Goal: Task Accomplishment & Management: Manage account settings

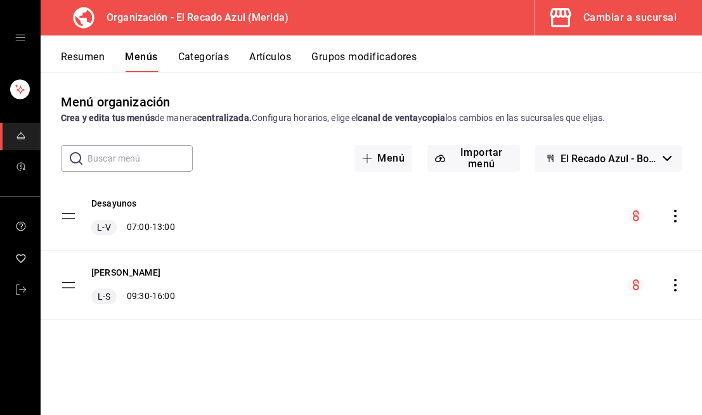
click at [284, 55] on button "Artículos" at bounding box center [270, 62] width 42 height 22
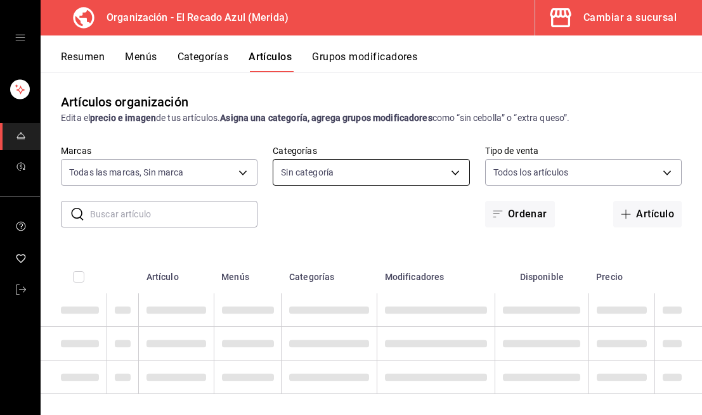
type input "4c612ecd-b065-445b-a869-7e7d52df250b"
type input "938bb357-3fa5-41e7-9f82-b4deaffa926b,bbd922d1-3f43-4b0b-8224-dfa0873d65c1,45cca…"
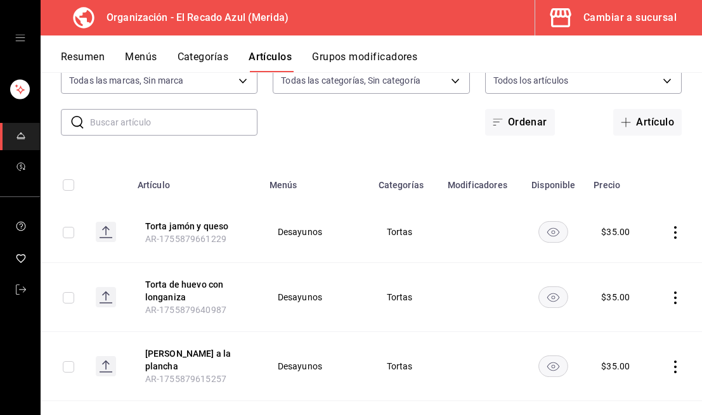
scroll to position [89, 0]
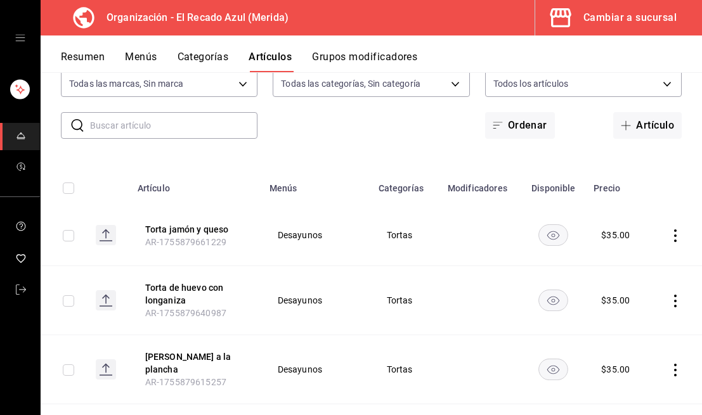
click at [397, 59] on button "Grupos modificadores" at bounding box center [364, 62] width 105 height 22
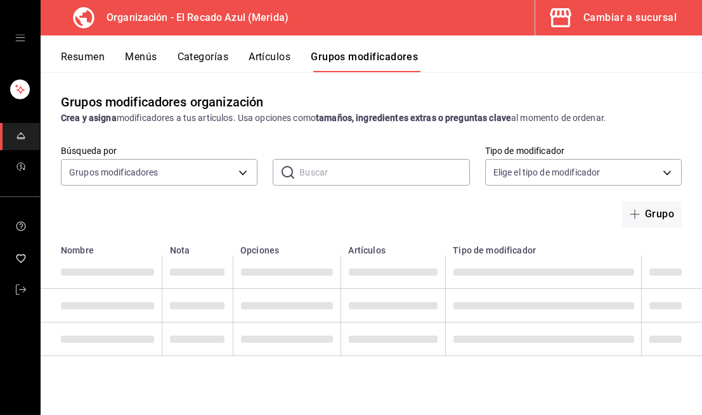
click at [283, 53] on button "Artículos" at bounding box center [270, 62] width 42 height 22
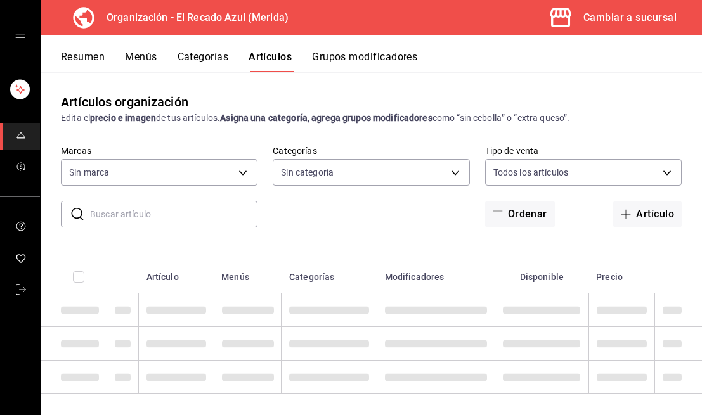
type input "938bb357-3fa5-41e7-9f82-b4deaffa926b,bbd922d1-3f43-4b0b-8224-dfa0873d65c1,45cca…"
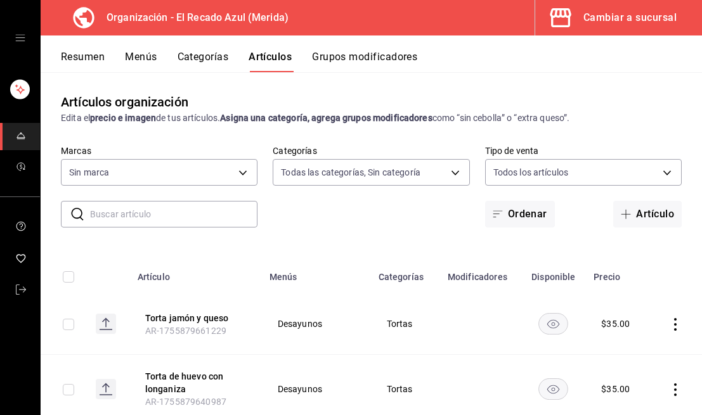
type input "4c612ecd-b065-445b-a869-7e7d52df250b"
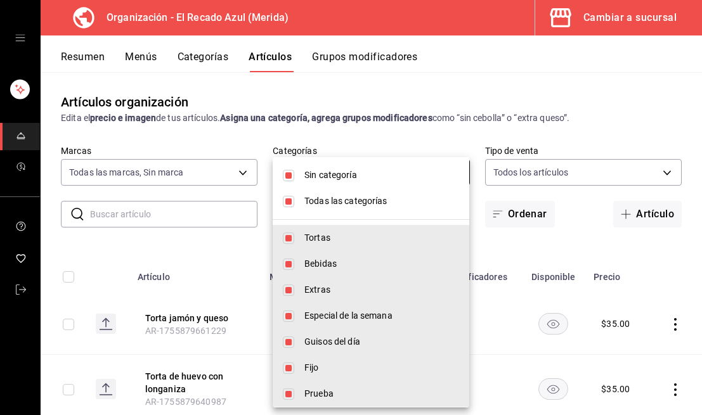
click at [451, 170] on body "Organización - El Recado Azul (Merida) Cambiar a sucursal Resumen Menús Categor…" at bounding box center [351, 207] width 702 height 415
click at [289, 181] on li "Sin categoría" at bounding box center [371, 175] width 197 height 26
checkbox input "false"
click at [292, 208] on li "Todas las categorías" at bounding box center [371, 201] width 197 height 26
checkbox input "false"
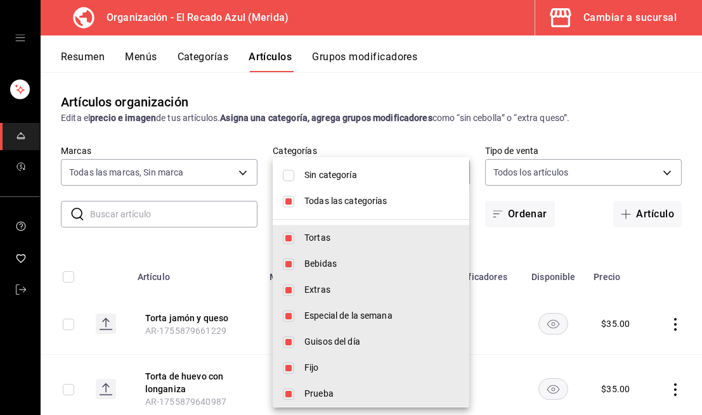
checkbox input "false"
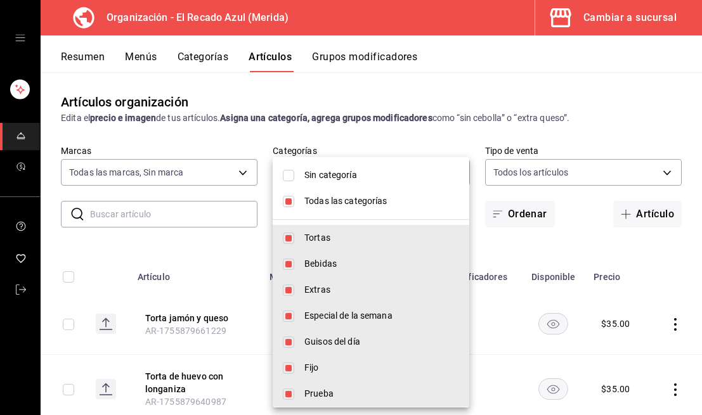
checkbox input "false"
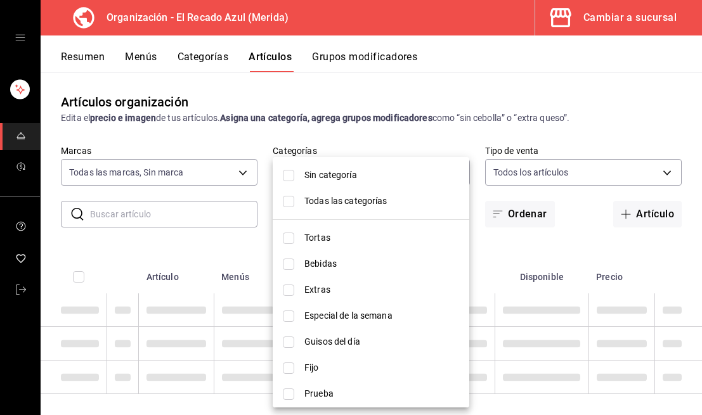
click at [291, 202] on input "checkbox" at bounding box center [288, 201] width 11 height 11
checkbox input "true"
type input "938bb357-3fa5-41e7-9f82-b4deaffa926b,bbd922d1-3f43-4b0b-8224-dfa0873d65c1,45cca…"
checkbox input "true"
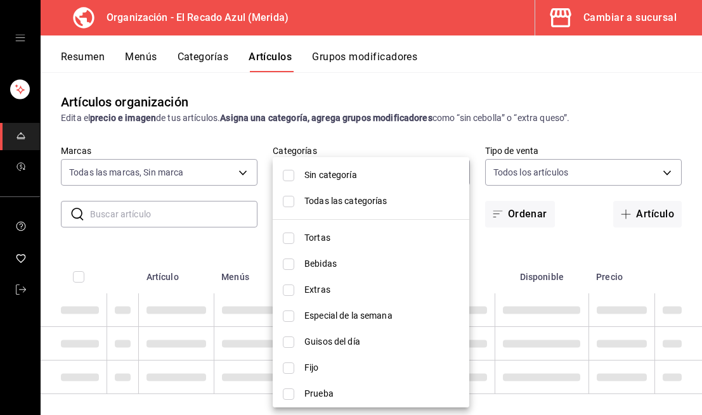
checkbox input "true"
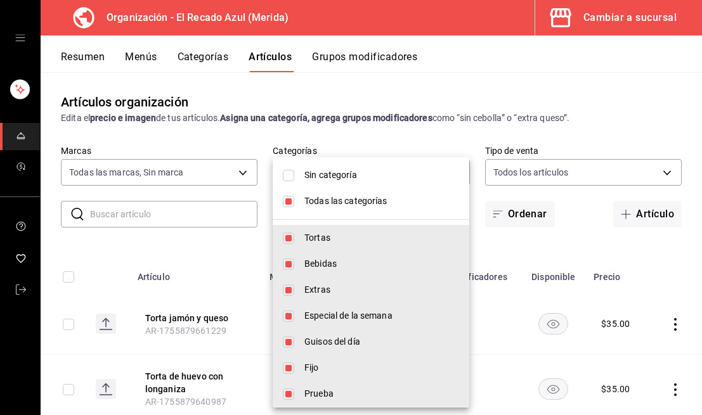
scroll to position [4, 0]
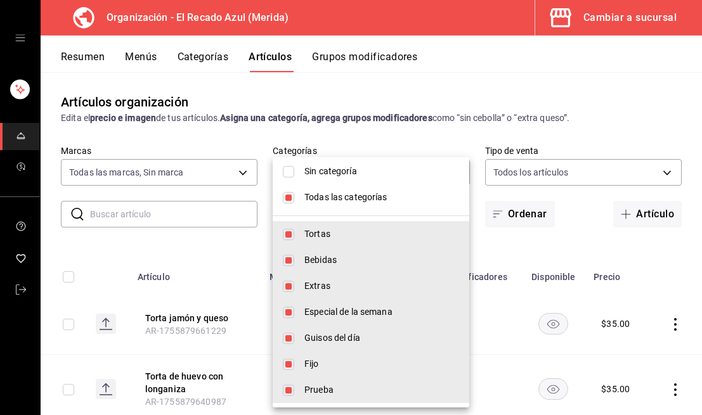
click at [289, 198] on input "checkbox" at bounding box center [288, 197] width 11 height 11
checkbox input "false"
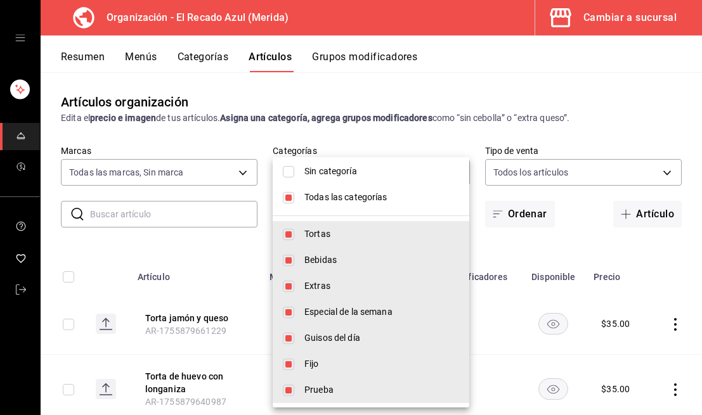
checkbox input "false"
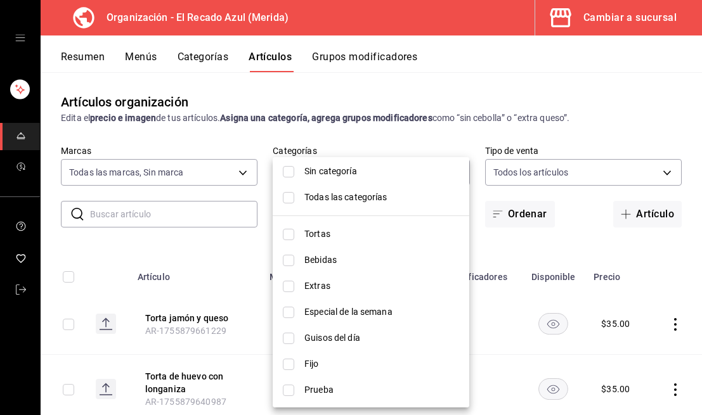
click at [287, 180] on li "Sin categoría" at bounding box center [371, 172] width 197 height 26
checkbox input "true"
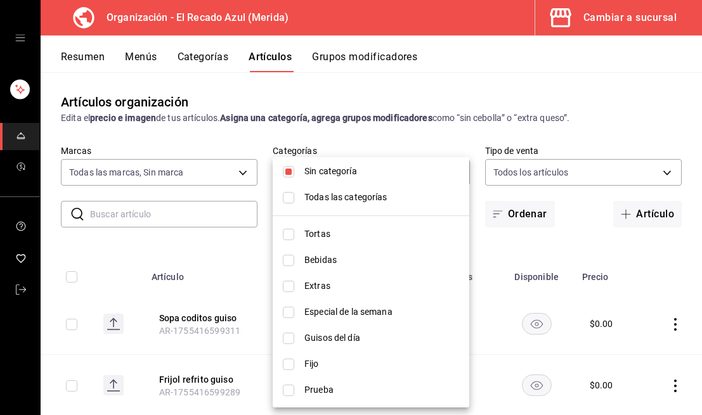
click at [139, 48] on div at bounding box center [351, 207] width 702 height 415
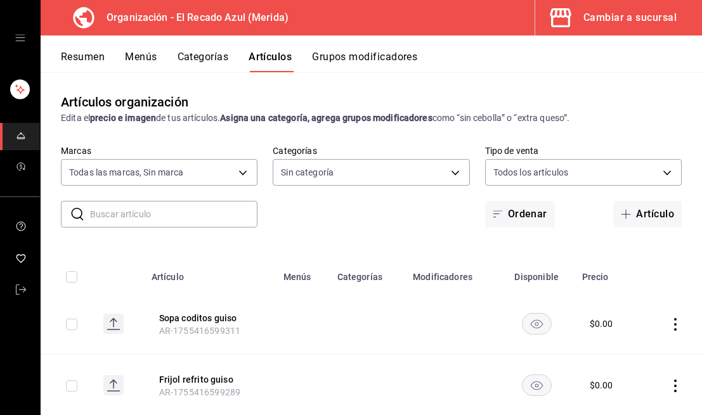
click at [142, 62] on button "Menús" at bounding box center [141, 62] width 32 height 22
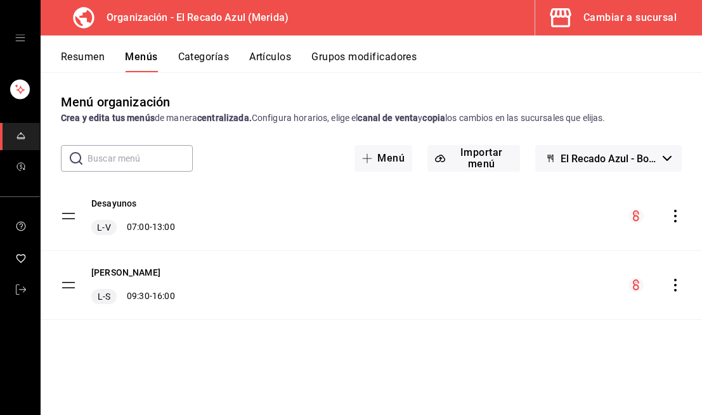
click at [676, 216] on icon "actions" at bounding box center [675, 216] width 3 height 13
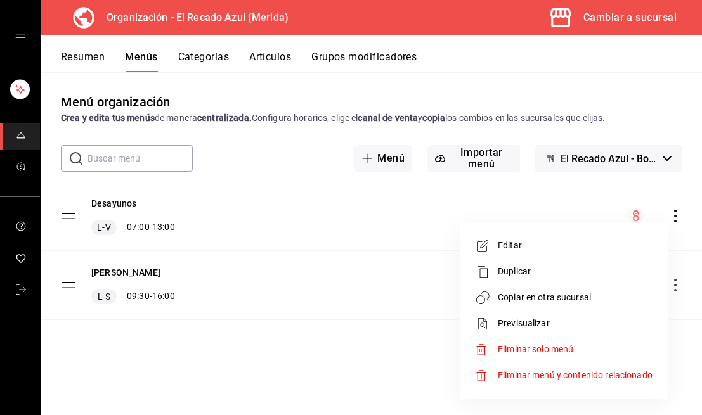
click at [534, 247] on span "Editar" at bounding box center [575, 245] width 155 height 13
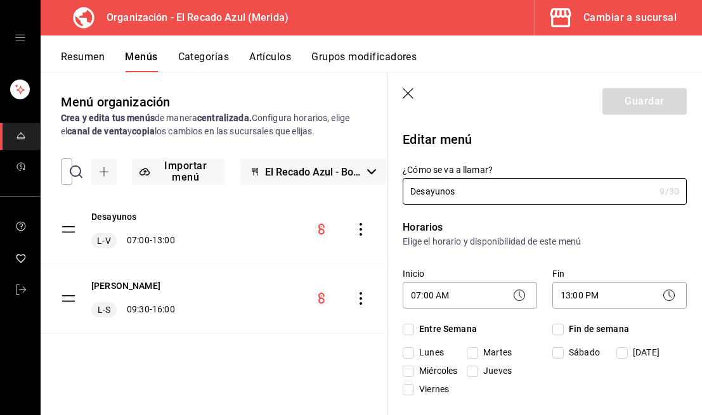
checkbox input "true"
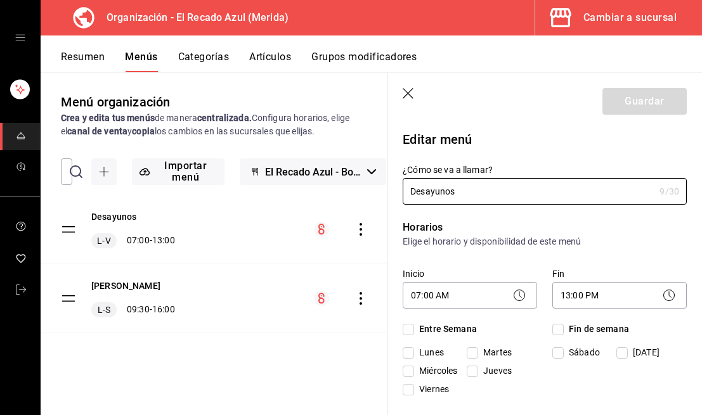
checkbox input "true"
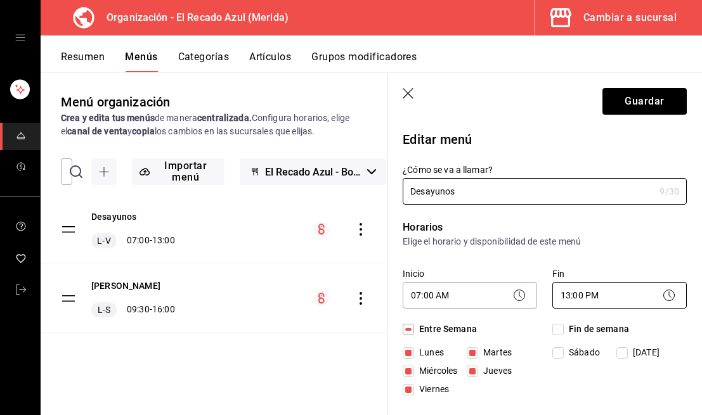
click at [609, 290] on body "Organización - El Recado Azul (Merida) Cambiar a sucursal Resumen Menús Categor…" at bounding box center [351, 207] width 702 height 415
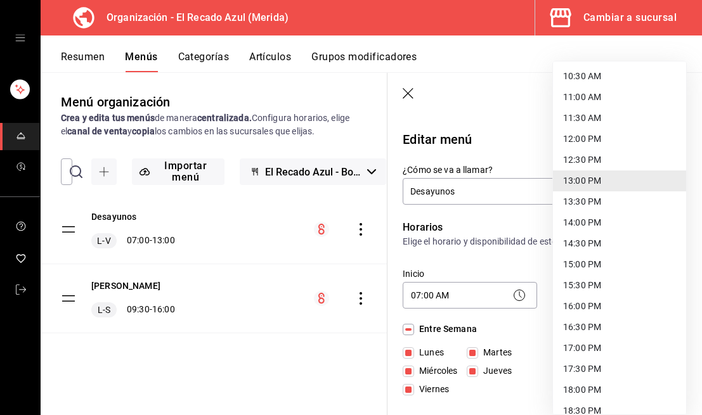
scroll to position [445, 0]
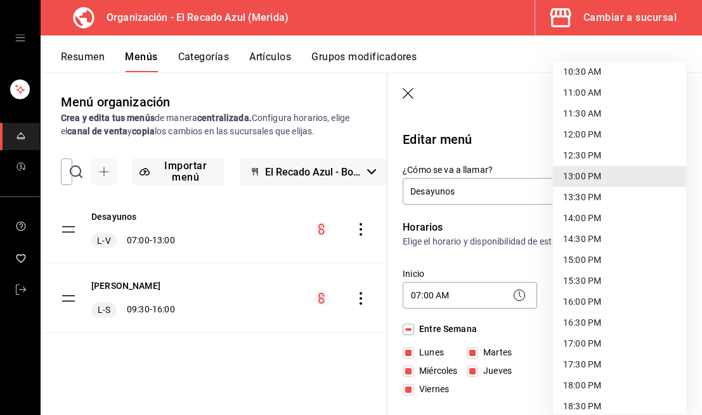
click at [600, 310] on li "16:00 PM" at bounding box center [619, 302] width 133 height 21
type input "16:00"
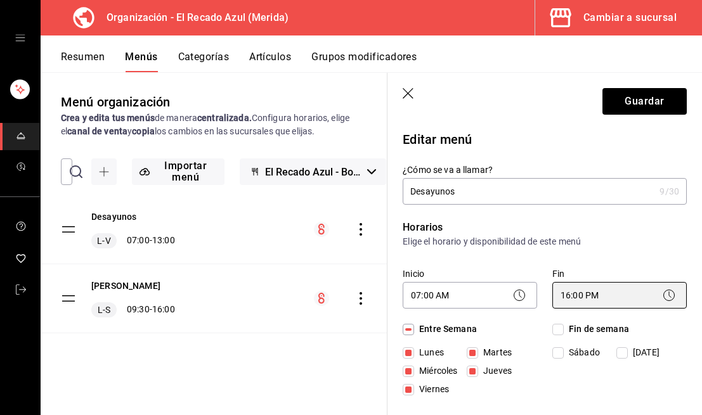
scroll to position [11, 0]
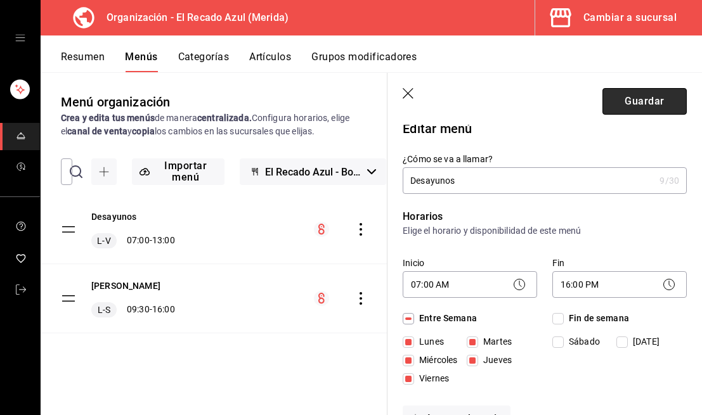
click at [660, 102] on button "Guardar" at bounding box center [645, 101] width 84 height 27
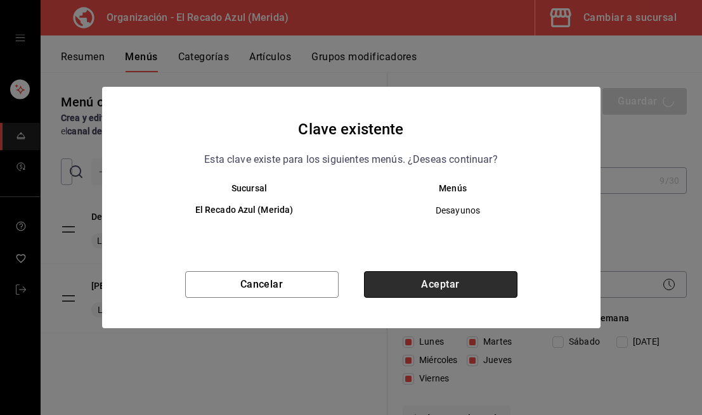
click at [493, 284] on button "Aceptar" at bounding box center [441, 284] width 154 height 27
checkbox input "false"
type input "1755897806110"
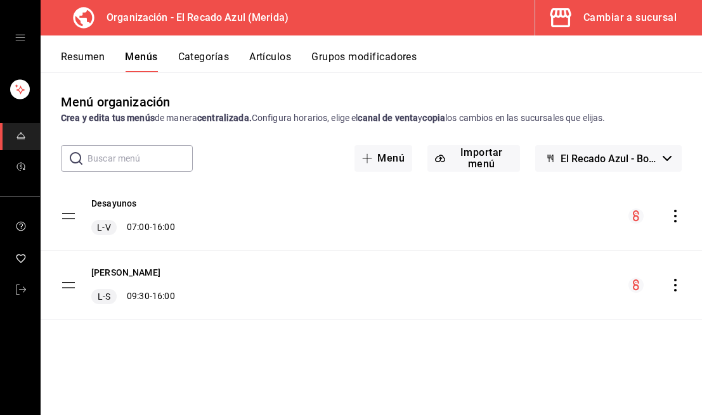
click at [676, 221] on icon "actions" at bounding box center [675, 216] width 3 height 13
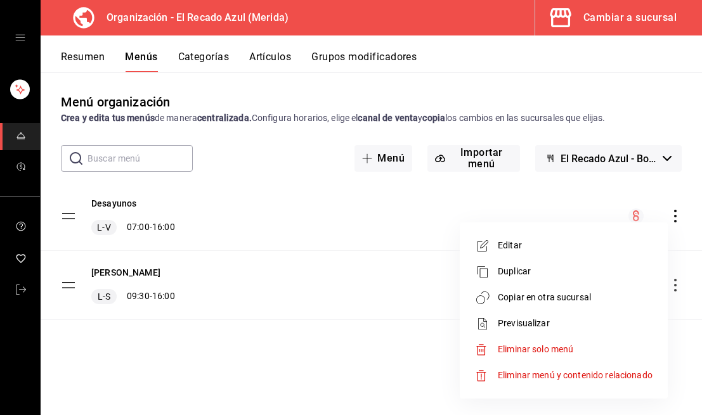
click at [550, 287] on li "Copiar en otra sucursal" at bounding box center [564, 298] width 198 height 26
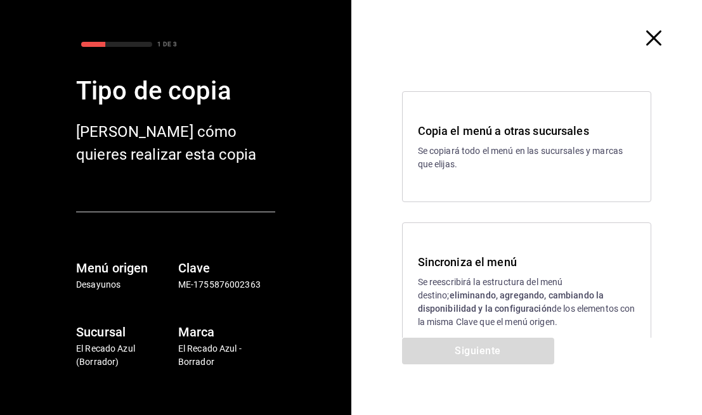
click at [468, 325] on p "Se reescribirá la estructura del menú destino; eliminando, agregando, cambiando…" at bounding box center [527, 302] width 218 height 53
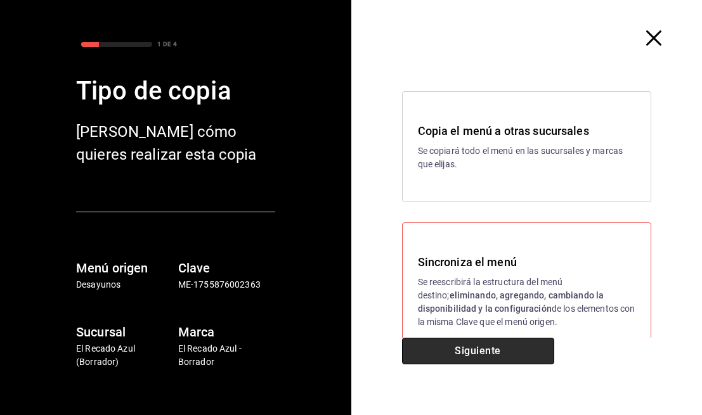
click at [471, 352] on button "Siguiente" at bounding box center [478, 351] width 152 height 27
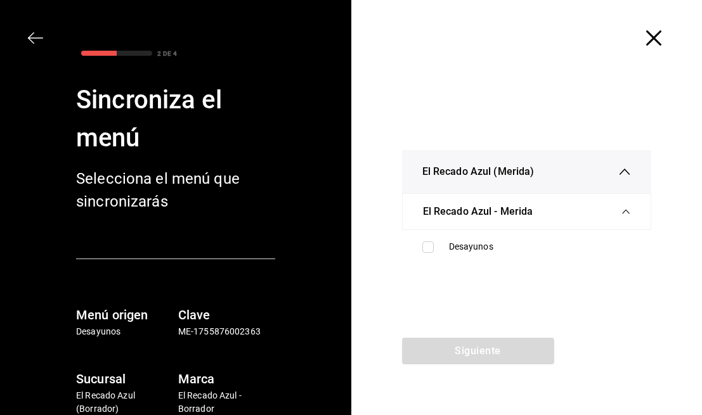
click at [474, 219] on span "El Recado Azul - Merida" at bounding box center [478, 211] width 110 height 15
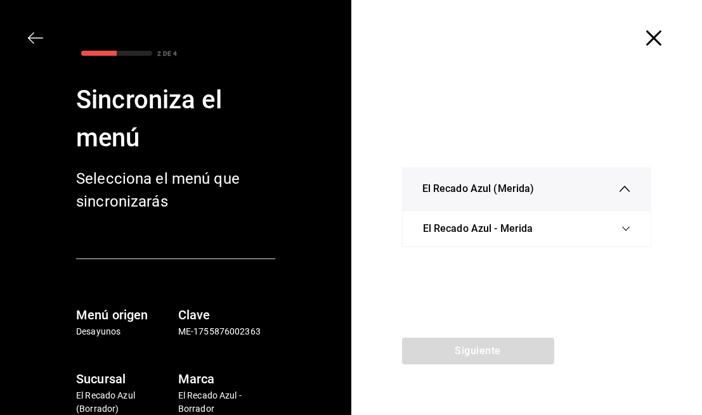
click at [470, 225] on span "El Recado Azul - Merida" at bounding box center [478, 228] width 110 height 15
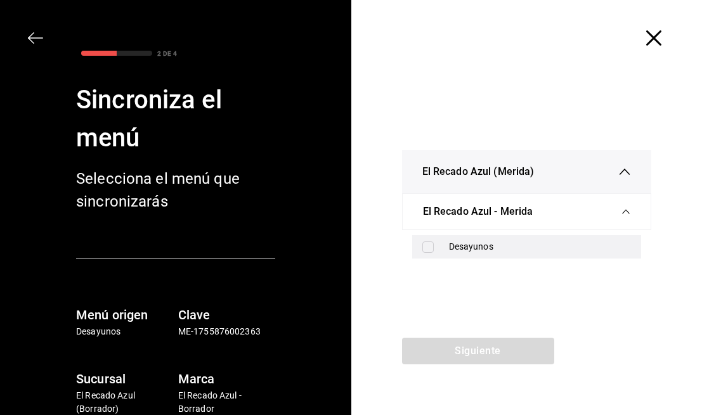
click at [452, 241] on div "Desayunos" at bounding box center [540, 246] width 183 height 13
checkbox input "true"
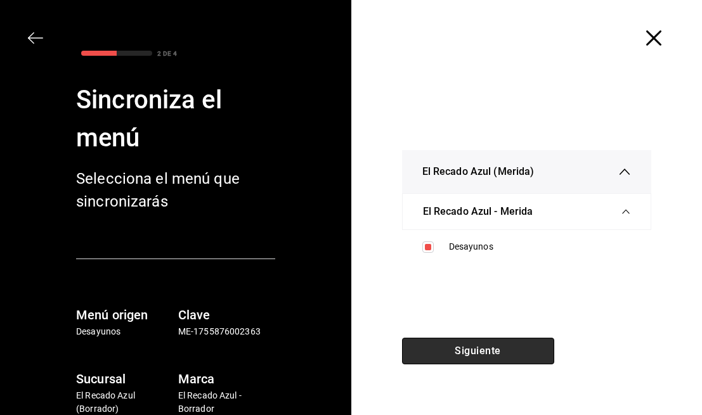
click at [461, 346] on button "Siguiente" at bounding box center [478, 351] width 152 height 27
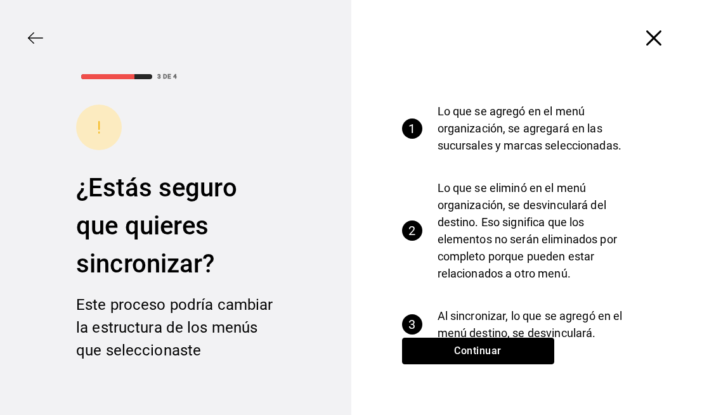
scroll to position [141, 0]
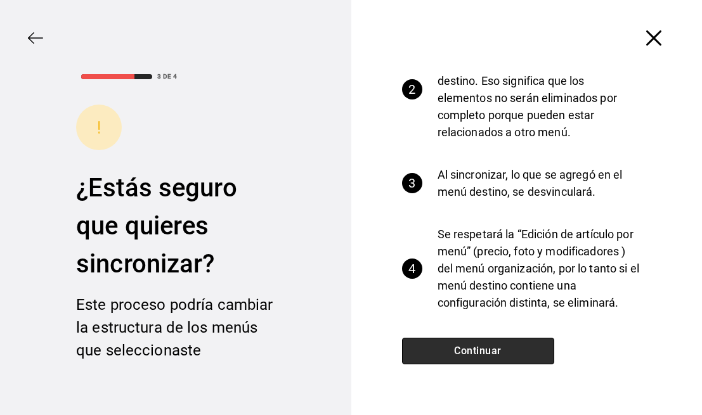
click at [484, 351] on button "Continuar" at bounding box center [478, 351] width 152 height 27
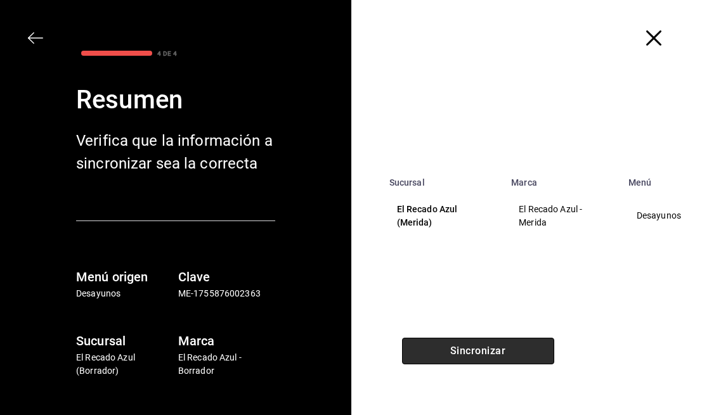
click at [508, 355] on button "Sincronizar" at bounding box center [478, 351] width 152 height 27
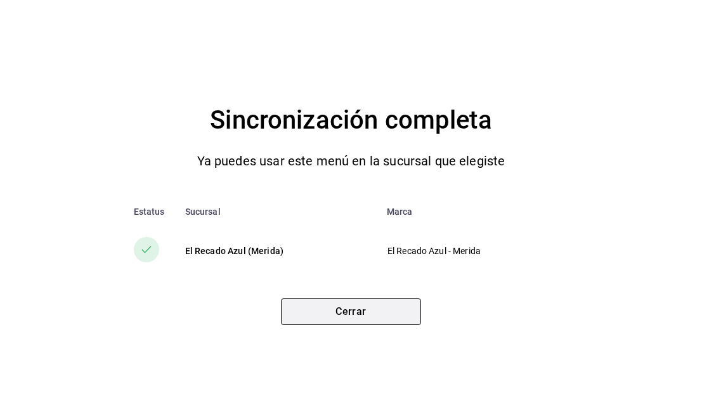
click at [381, 311] on button "Cerrar" at bounding box center [351, 312] width 140 height 27
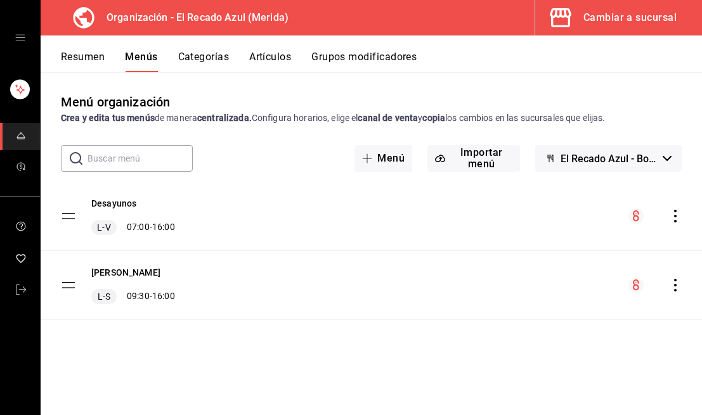
click at [672, 281] on icon "actions" at bounding box center [675, 285] width 13 height 13
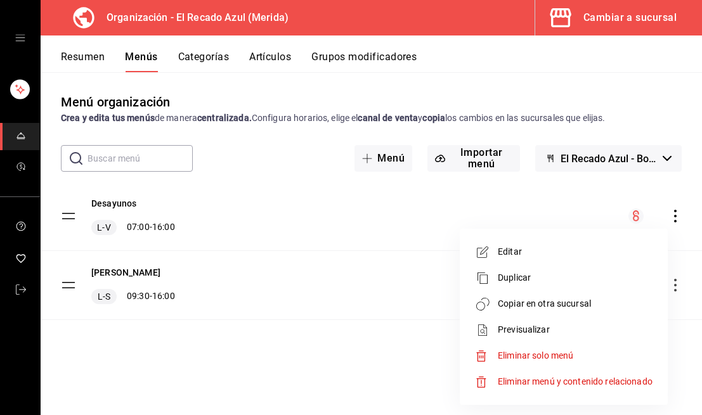
click at [535, 295] on li "Copiar en otra sucursal" at bounding box center [564, 304] width 198 height 26
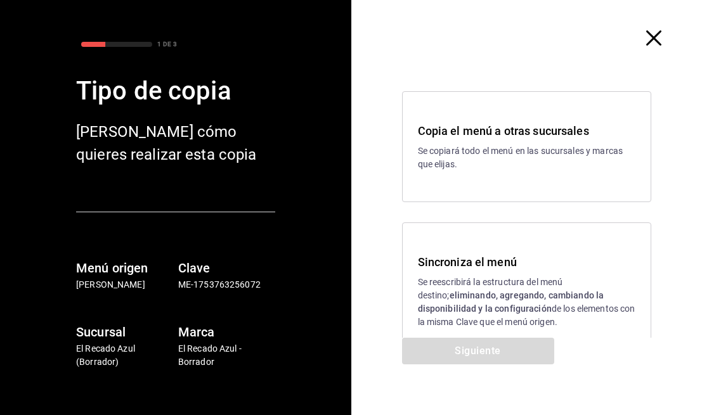
click at [471, 336] on div "Sincroniza el menú Se reescribirá la estructura del menú destino; eliminando, a…" at bounding box center [527, 292] width 250 height 138
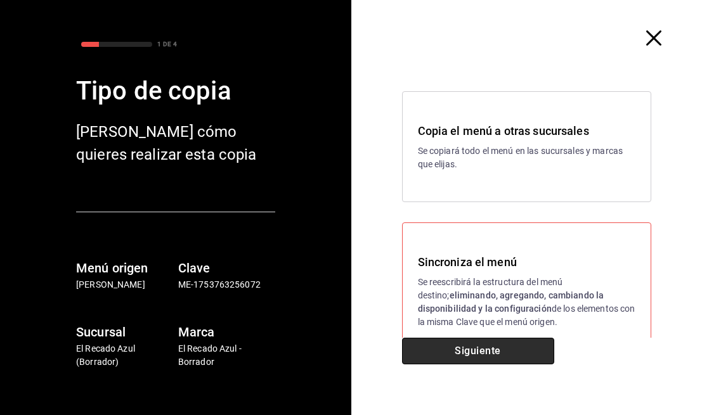
click at [490, 355] on button "Siguiente" at bounding box center [478, 351] width 152 height 27
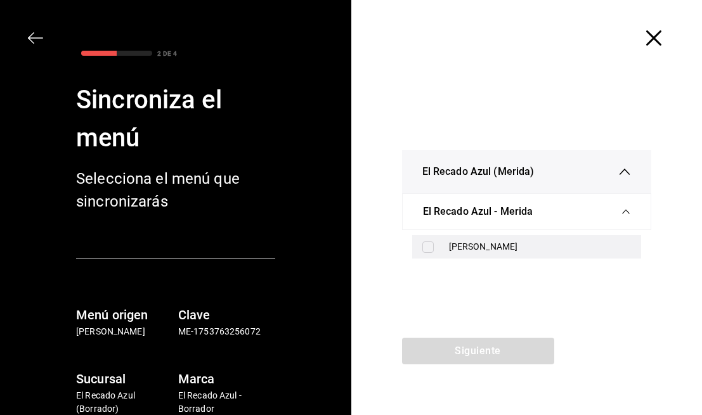
click at [451, 245] on div "[PERSON_NAME]" at bounding box center [540, 246] width 183 height 13
checkbox input "true"
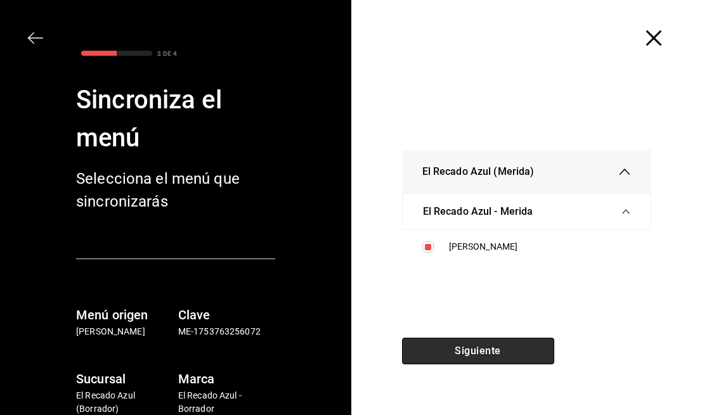
click at [466, 339] on button "Siguiente" at bounding box center [478, 351] width 152 height 27
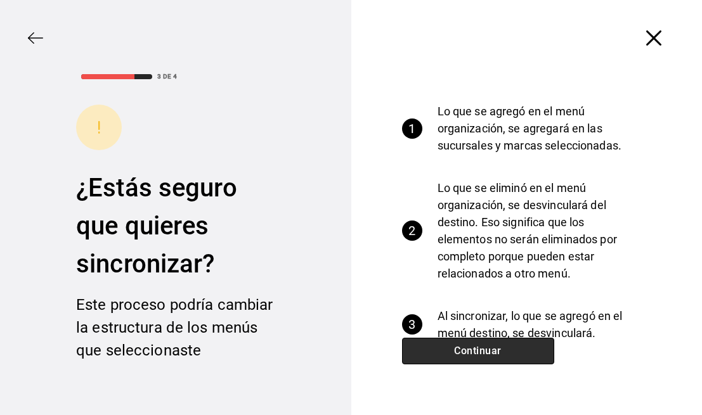
click at [468, 351] on button "Continuar" at bounding box center [478, 351] width 152 height 27
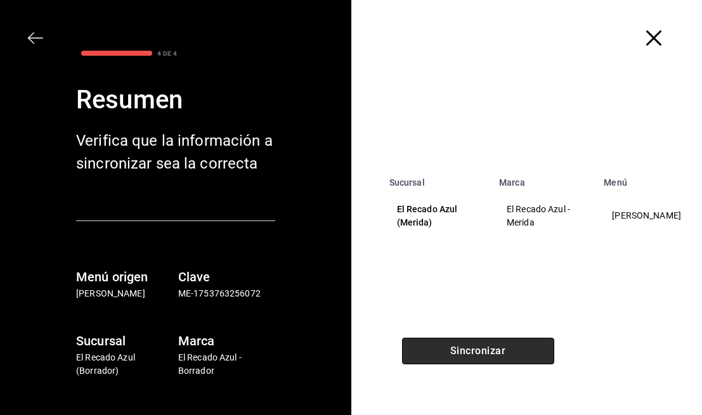
click at [468, 351] on button "Sincronizar" at bounding box center [478, 351] width 152 height 27
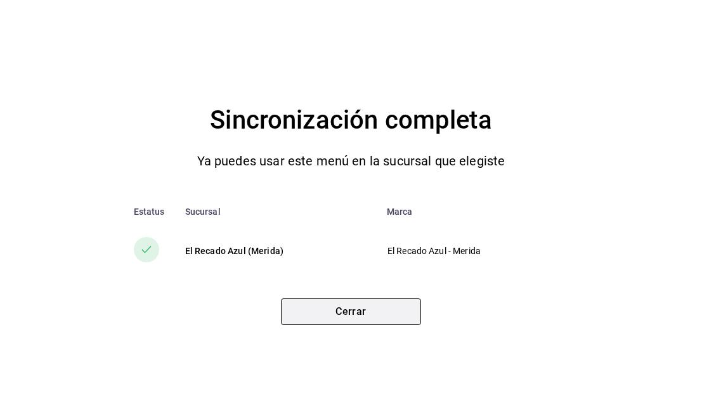
click at [351, 318] on button "Cerrar" at bounding box center [351, 312] width 140 height 27
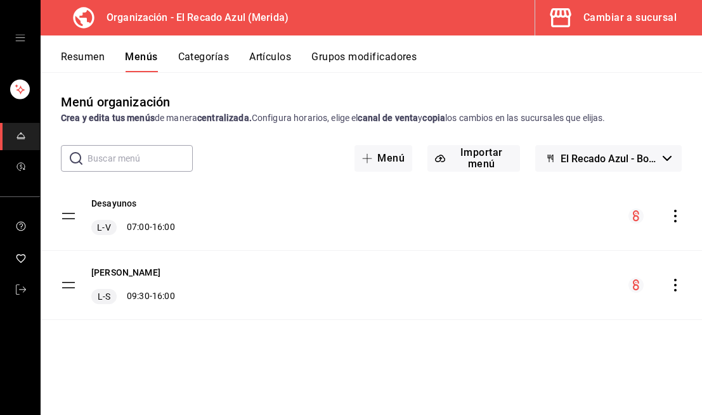
click at [672, 218] on icon "actions" at bounding box center [675, 216] width 13 height 13
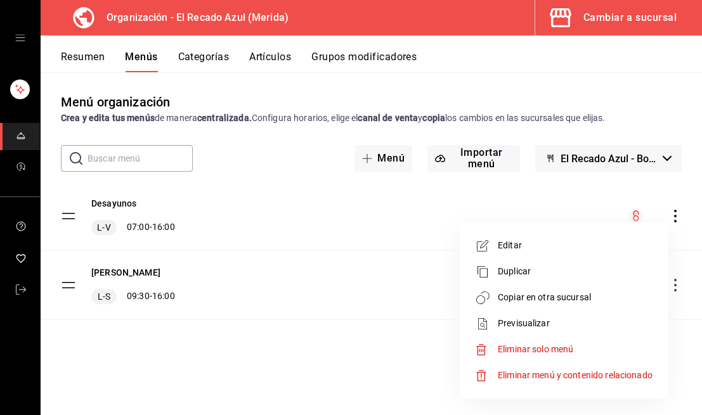
click at [601, 302] on span "Copiar en otra sucursal" at bounding box center [575, 297] width 155 height 13
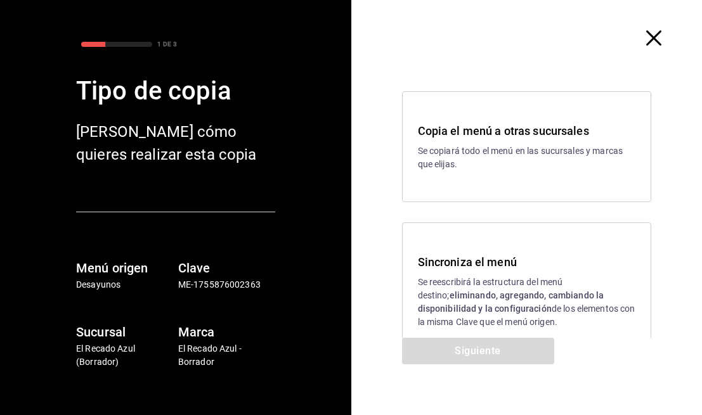
click at [592, 287] on p "Se reescribirá la estructura del menú destino; eliminando, agregando, cambiando…" at bounding box center [527, 302] width 218 height 53
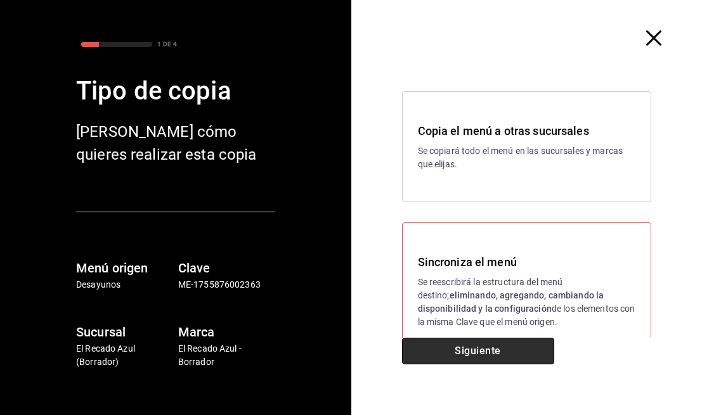
click at [501, 357] on button "Siguiente" at bounding box center [478, 351] width 152 height 27
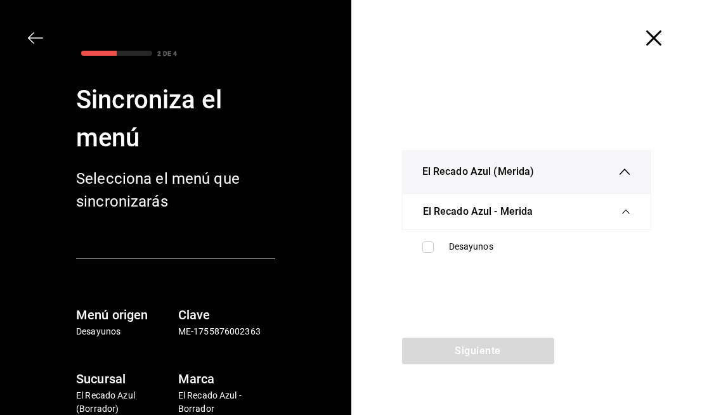
click at [488, 176] on span "El Recado Azul (Merida)" at bounding box center [478, 171] width 112 height 15
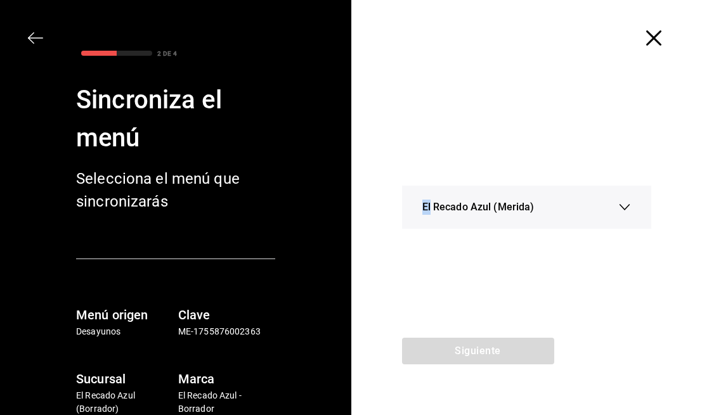
click at [488, 176] on div "El Recado Azul (Merida) El Recado Azul - Merida Desayunos" at bounding box center [526, 207] width 351 height 262
click at [488, 216] on div "El Recado Azul (Merida)" at bounding box center [526, 207] width 209 height 43
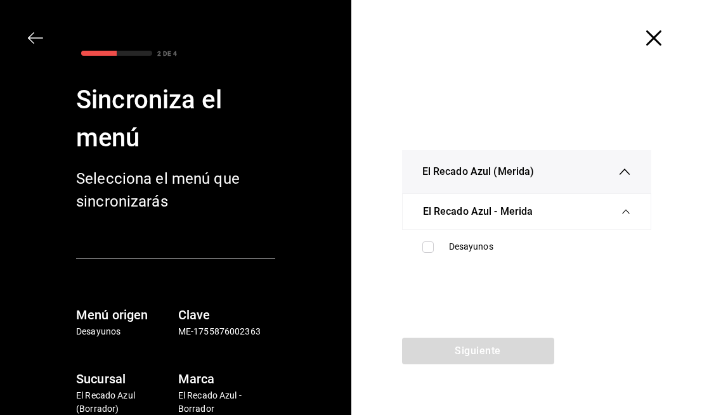
click at [487, 223] on div "El Recado Azul - Merida" at bounding box center [527, 212] width 208 height 36
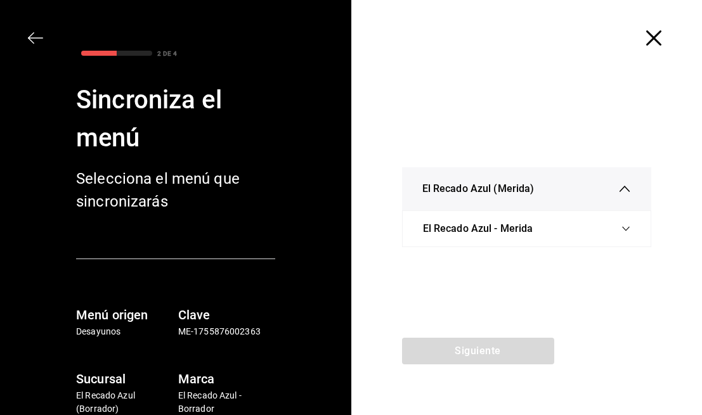
click at [487, 223] on span "El Recado Azul - Merida" at bounding box center [478, 228] width 110 height 15
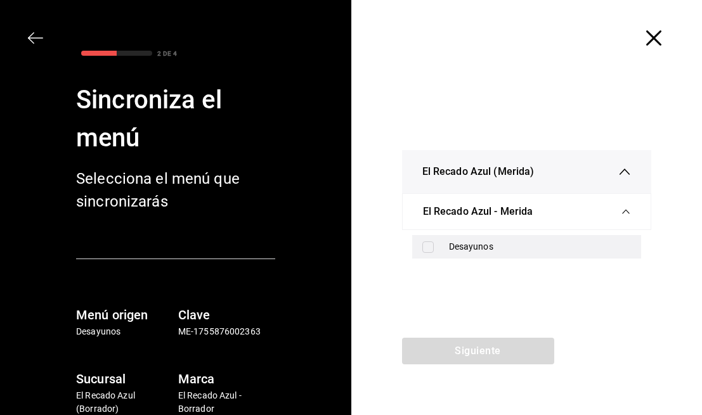
click at [474, 249] on div "Desayunos" at bounding box center [540, 246] width 183 height 13
checkbox input "true"
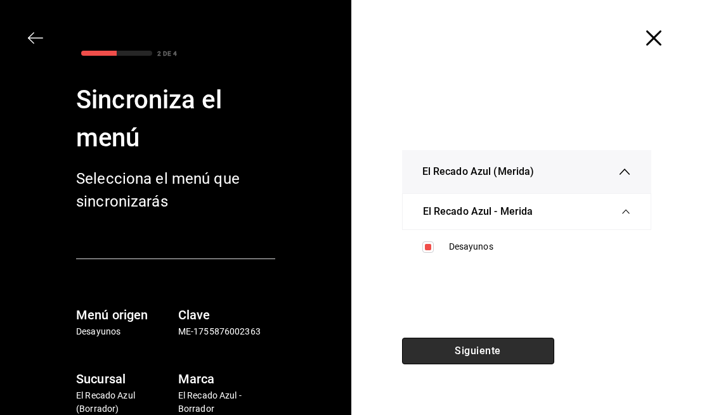
click at [475, 347] on button "Siguiente" at bounding box center [478, 351] width 152 height 27
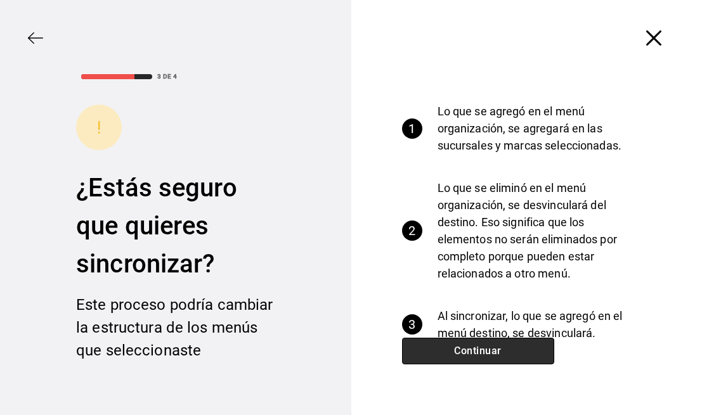
click at [475, 347] on button "Continuar" at bounding box center [478, 351] width 152 height 27
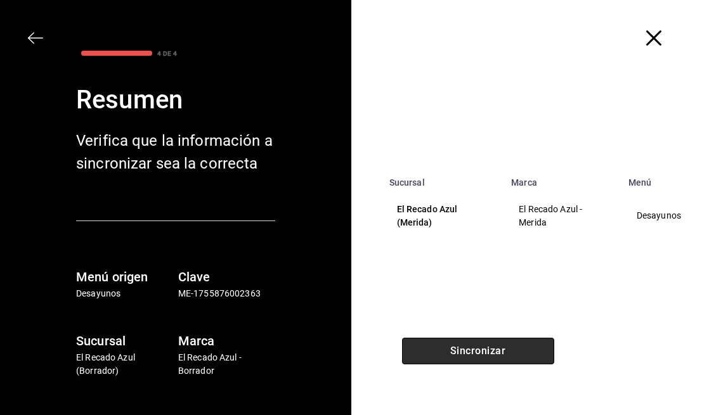
click at [475, 347] on button "Sincronizar" at bounding box center [478, 351] width 152 height 27
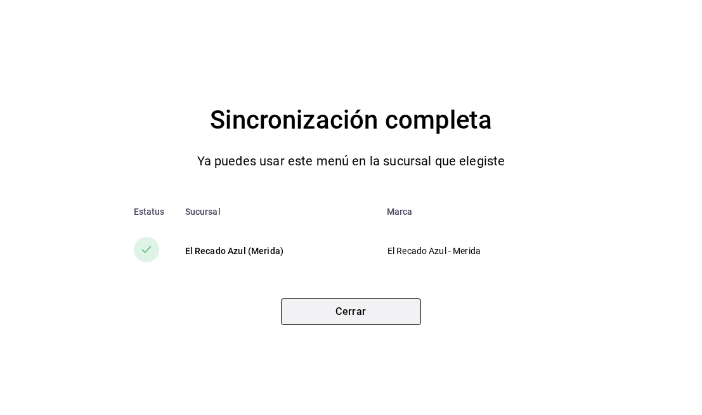
click at [419, 303] on button "Cerrar" at bounding box center [351, 312] width 140 height 27
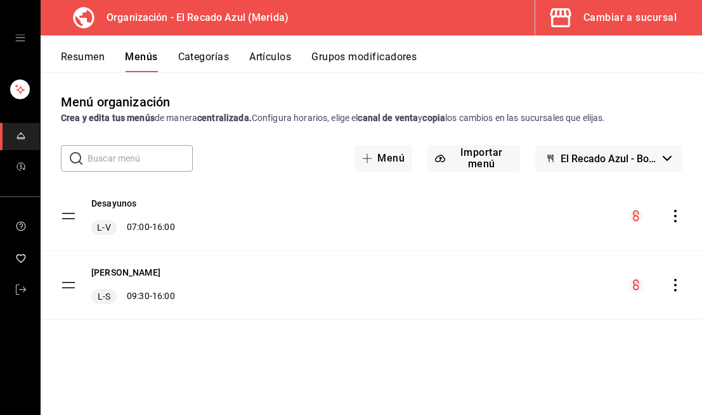
click at [674, 288] on icon "actions" at bounding box center [675, 285] width 13 height 13
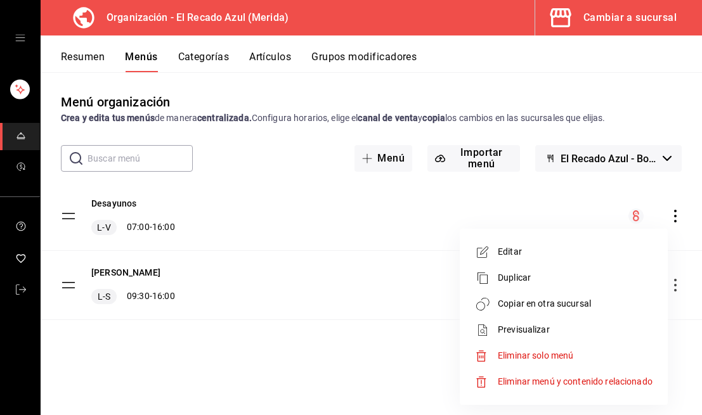
click at [559, 310] on span "Copiar en otra sucursal" at bounding box center [575, 303] width 155 height 13
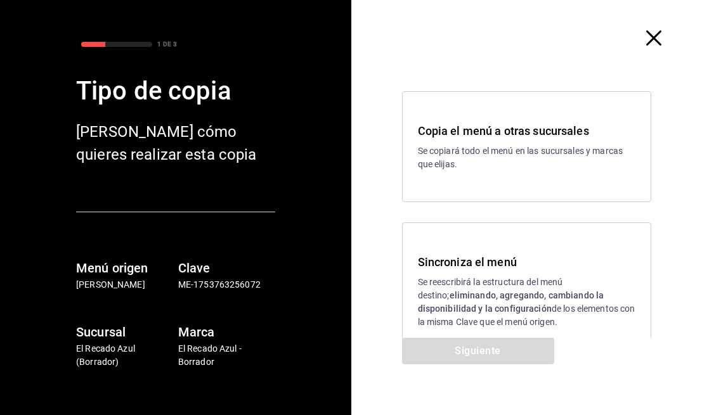
click at [543, 282] on p "Se reescribirá la estructura del menú destino; eliminando, agregando, cambiando…" at bounding box center [527, 302] width 218 height 53
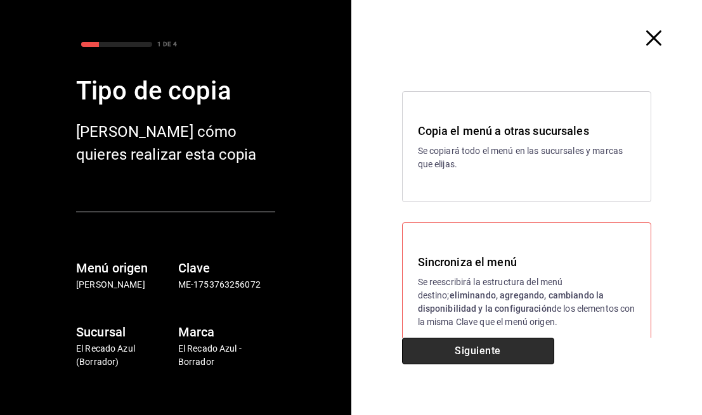
click at [525, 353] on button "Siguiente" at bounding box center [478, 351] width 152 height 27
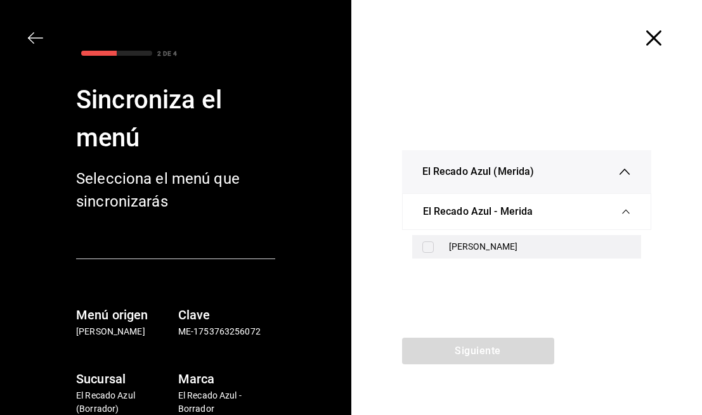
click at [539, 252] on div "[PERSON_NAME]" at bounding box center [540, 246] width 183 height 13
checkbox input "true"
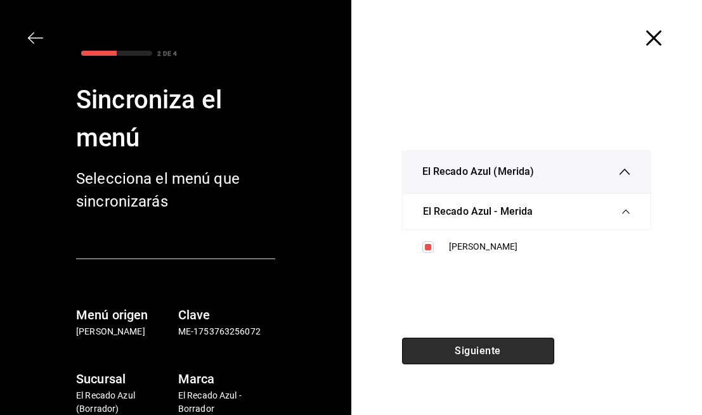
click at [514, 362] on button "Siguiente" at bounding box center [478, 351] width 152 height 27
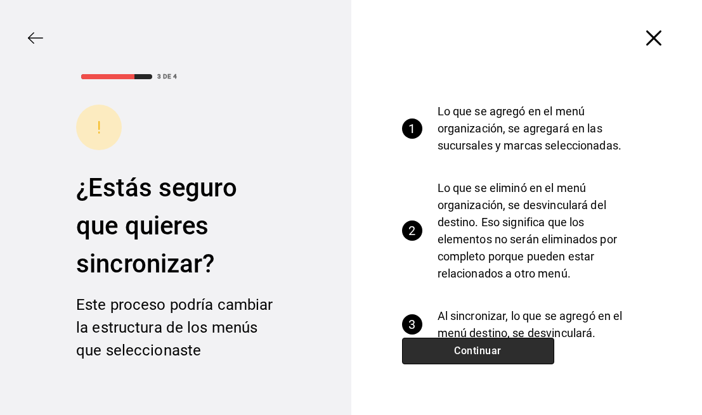
click at [514, 362] on button "Continuar" at bounding box center [478, 351] width 152 height 27
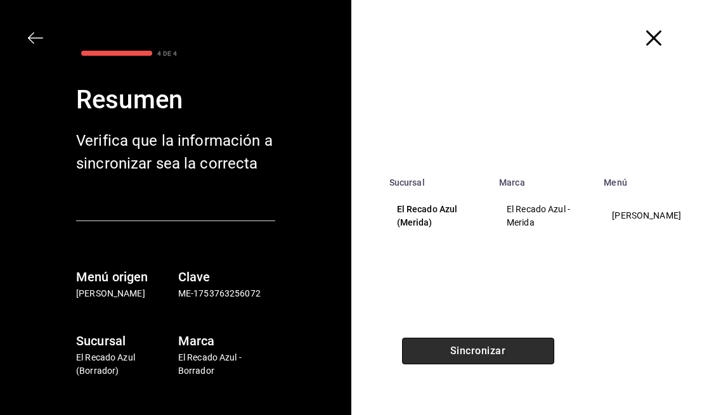
click at [514, 362] on button "Sincronizar" at bounding box center [478, 351] width 152 height 27
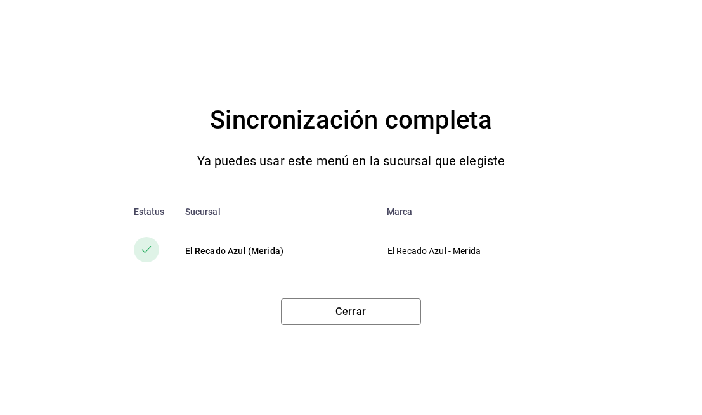
click at [392, 296] on div "Cerrar" at bounding box center [350, 307] width 651 height 37
click at [390, 310] on button "Cerrar" at bounding box center [351, 312] width 140 height 27
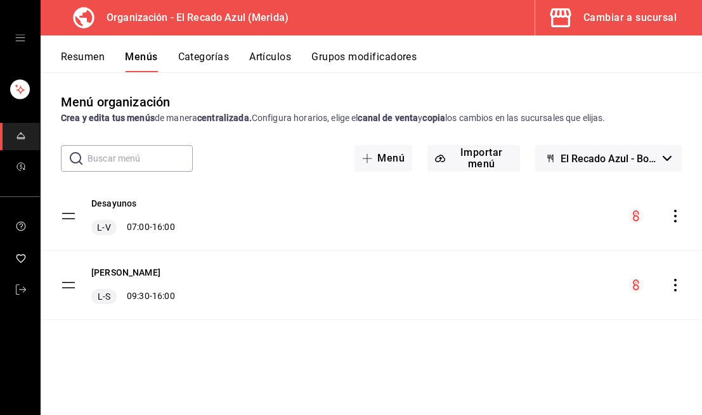
click at [221, 65] on button "Categorías" at bounding box center [203, 62] width 51 height 22
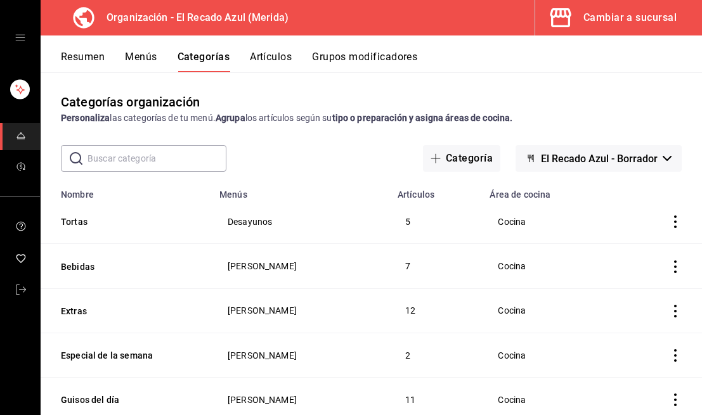
click at [608, 27] on button "Cambiar a sucursal" at bounding box center [613, 18] width 157 height 36
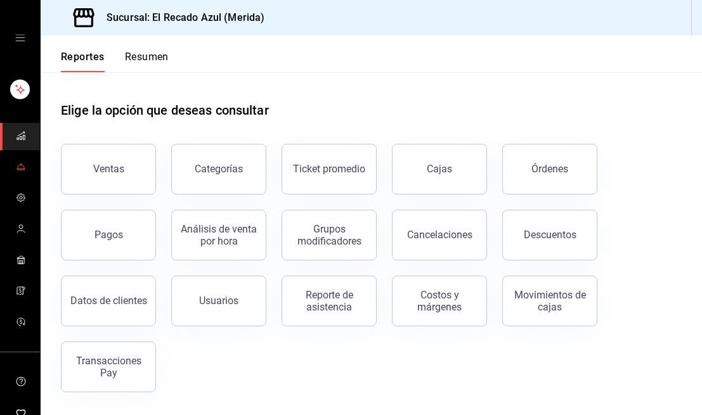
click at [26, 171] on link "mailbox folders" at bounding box center [20, 167] width 40 height 27
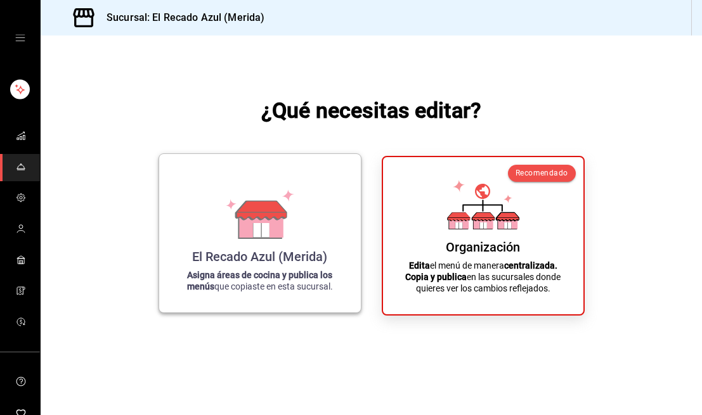
click at [230, 235] on icon at bounding box center [260, 214] width 72 height 49
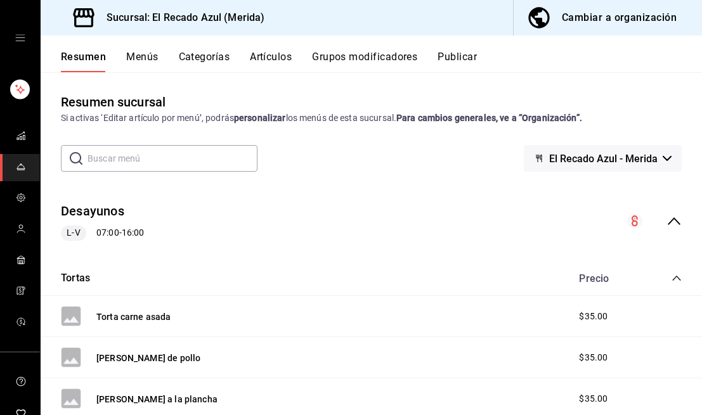
click at [131, 231] on div "L-V 07:00 - 16:00" at bounding box center [102, 233] width 83 height 15
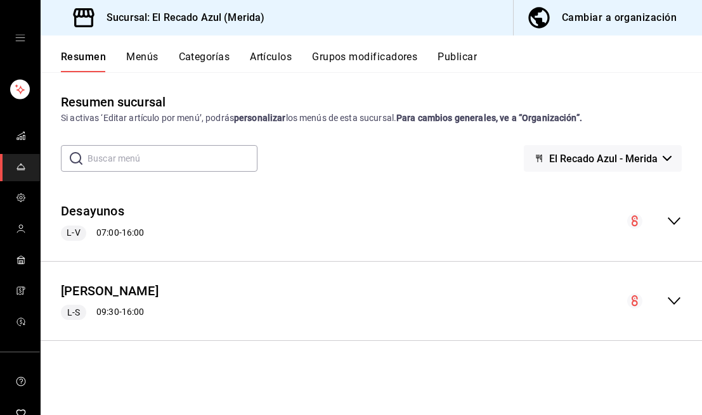
click at [131, 231] on div "L-V 07:00 - 16:00" at bounding box center [102, 233] width 83 height 15
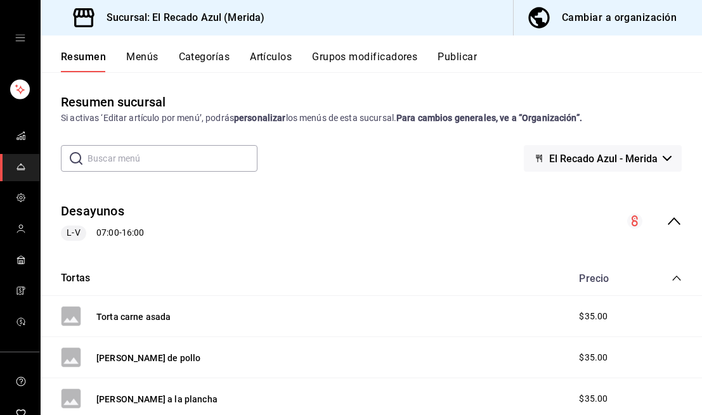
click at [675, 219] on icon "collapse-menu-row" at bounding box center [674, 222] width 13 height 8
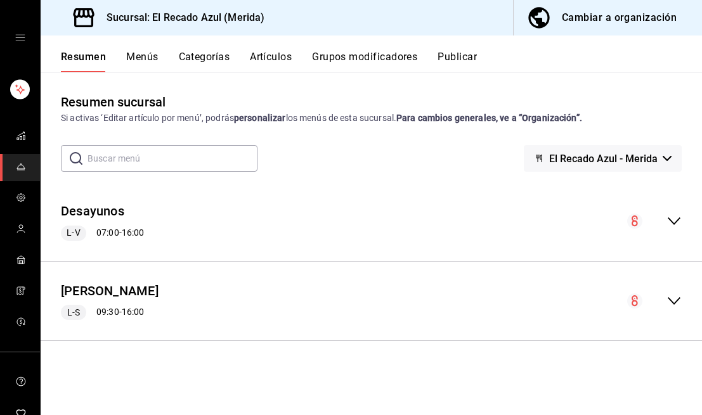
click at [679, 219] on icon "collapse-menu-row" at bounding box center [674, 222] width 13 height 8
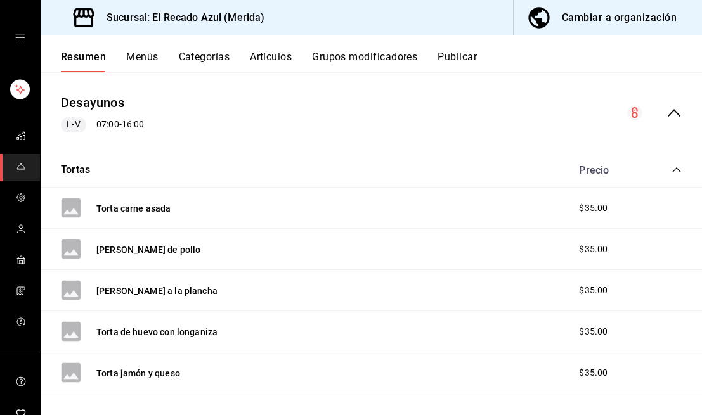
scroll to position [2, 0]
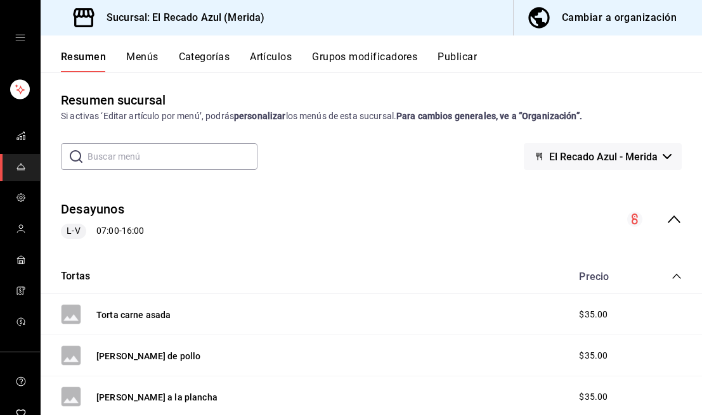
click at [636, 18] on div "Cambiar a organización" at bounding box center [619, 18] width 115 height 18
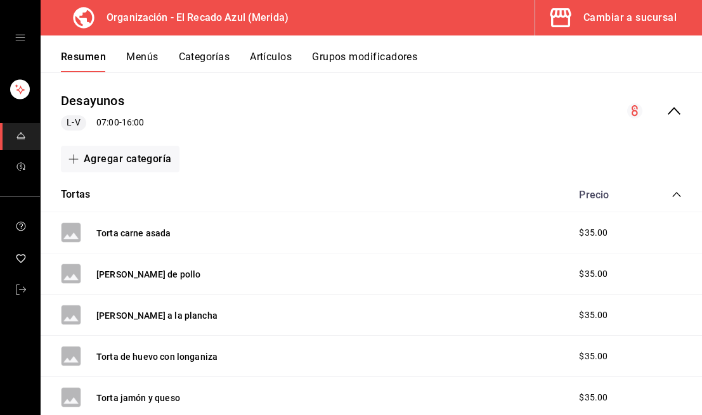
scroll to position [0, 0]
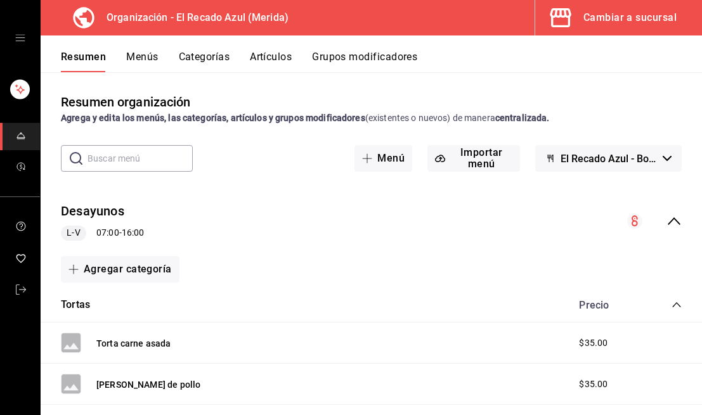
click at [667, 223] on icon "collapse-menu-row" at bounding box center [674, 221] width 15 height 15
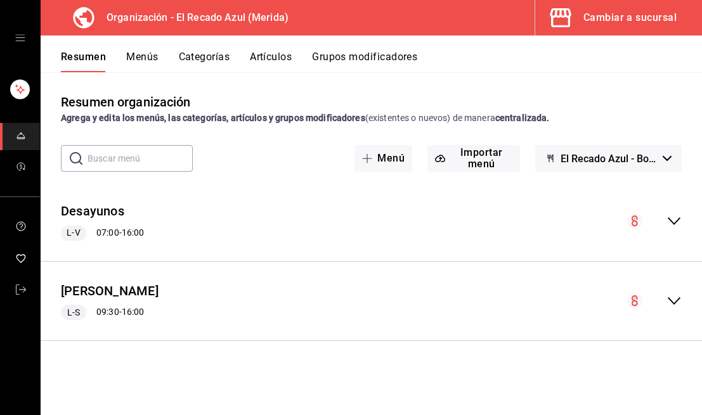
click at [672, 223] on icon "collapse-menu-row" at bounding box center [674, 222] width 13 height 8
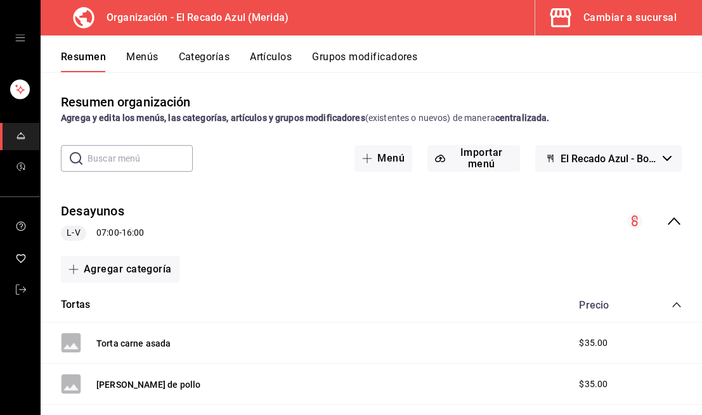
click at [674, 219] on icon "collapse-menu-row" at bounding box center [674, 222] width 13 height 8
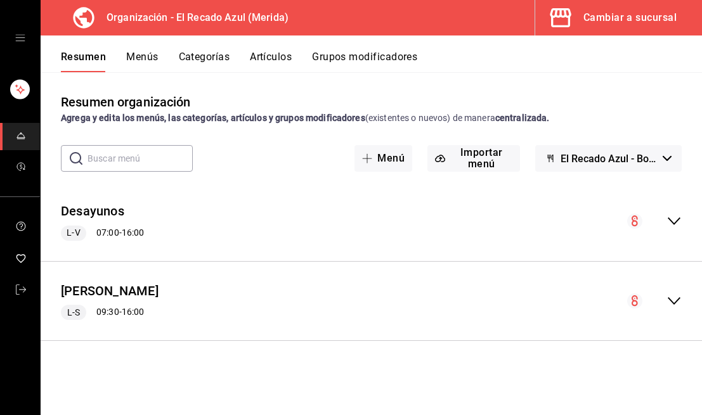
click at [295, 222] on div "Desayunos L-V 07:00 - 16:00" at bounding box center [372, 221] width 662 height 59
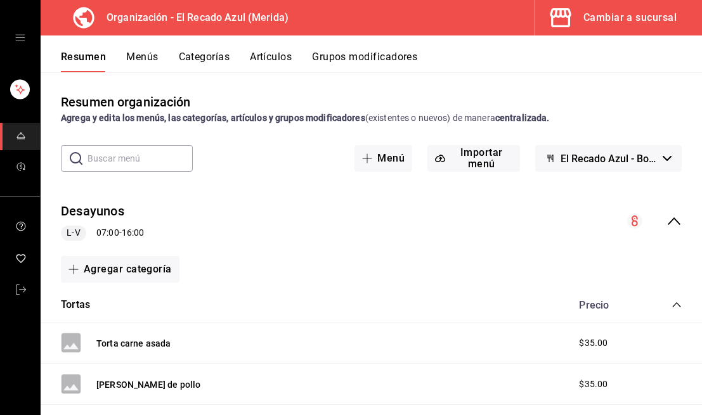
click at [147, 65] on button "Menús" at bounding box center [142, 62] width 32 height 22
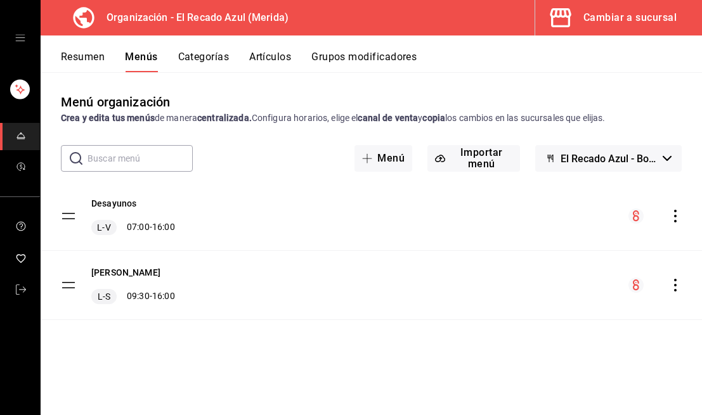
click at [674, 216] on icon "actions" at bounding box center [675, 216] width 3 height 13
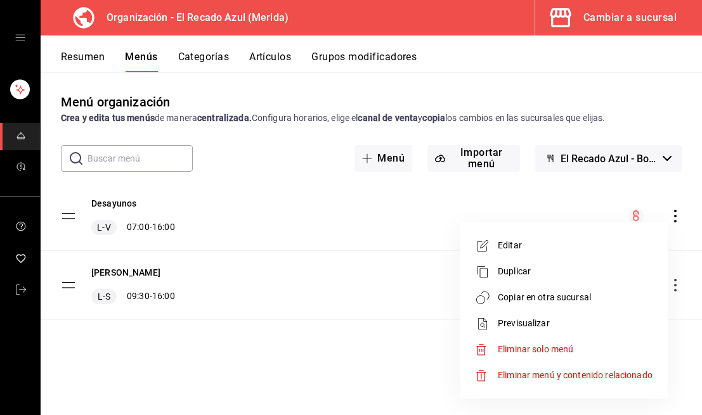
click at [533, 297] on span "Copiar en otra sucursal" at bounding box center [575, 297] width 155 height 13
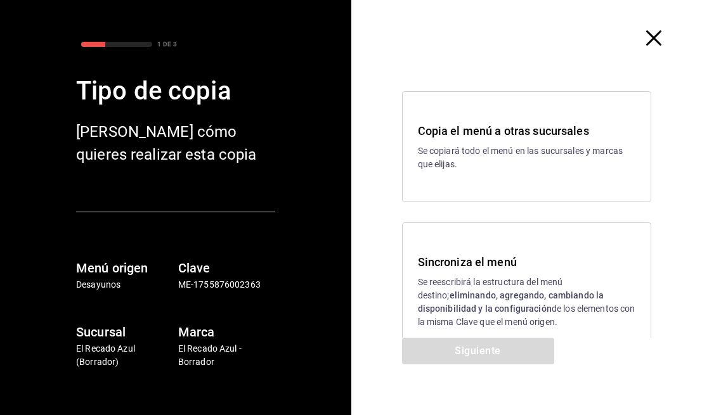
click at [519, 286] on p "Se reescribirá la estructura del menú destino; eliminando, agregando, cambiando…" at bounding box center [527, 302] width 218 height 53
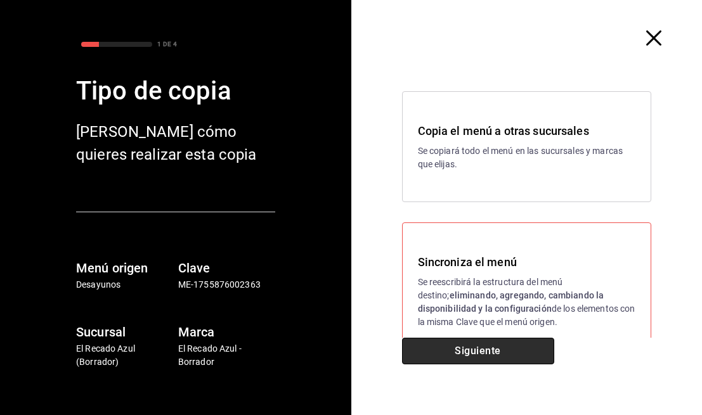
click at [515, 348] on button "Siguiente" at bounding box center [478, 351] width 152 height 27
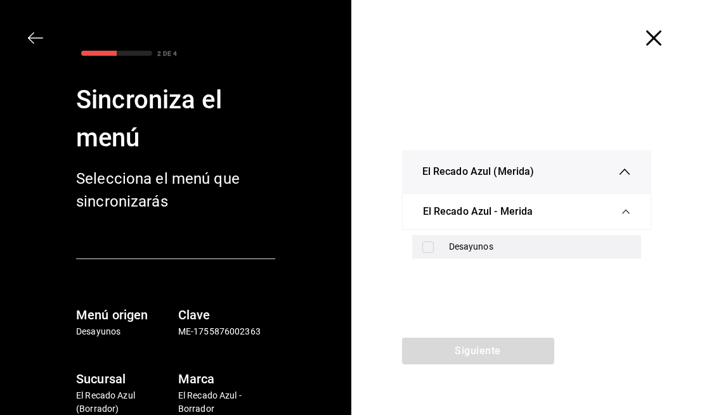
click at [519, 245] on div "Desayunos" at bounding box center [540, 246] width 183 height 13
checkbox input "true"
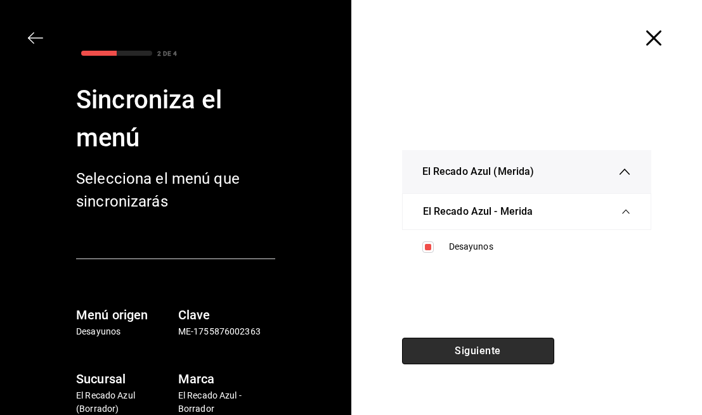
click at [508, 351] on button "Siguiente" at bounding box center [478, 351] width 152 height 27
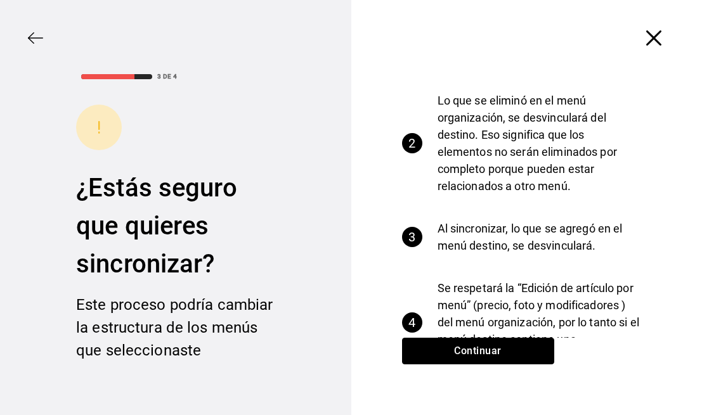
scroll to position [141, 0]
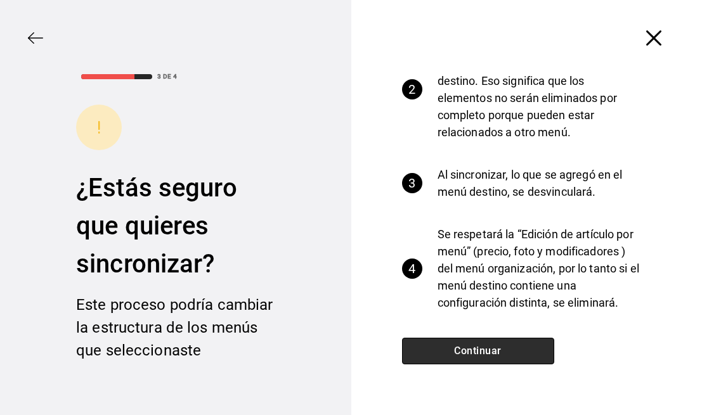
click at [500, 343] on button "Continuar" at bounding box center [478, 351] width 152 height 27
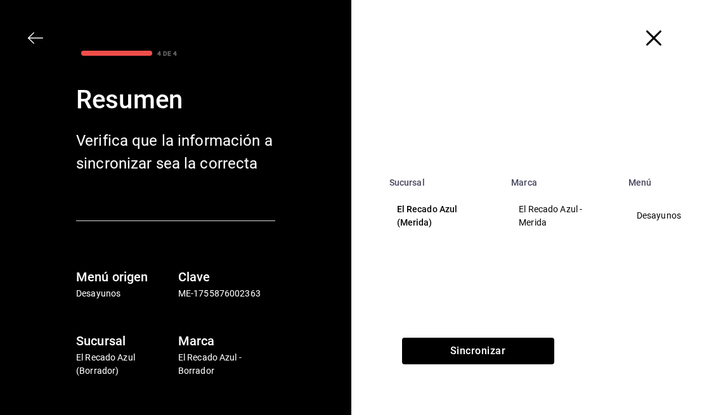
click at [531, 241] on td "El Recado Azul - Merida" at bounding box center [562, 216] width 117 height 57
click at [540, 225] on p "El Recado Azul - Merida" at bounding box center [562, 216] width 87 height 27
click at [495, 394] on div "Sincronizar" at bounding box center [478, 376] width 254 height 77
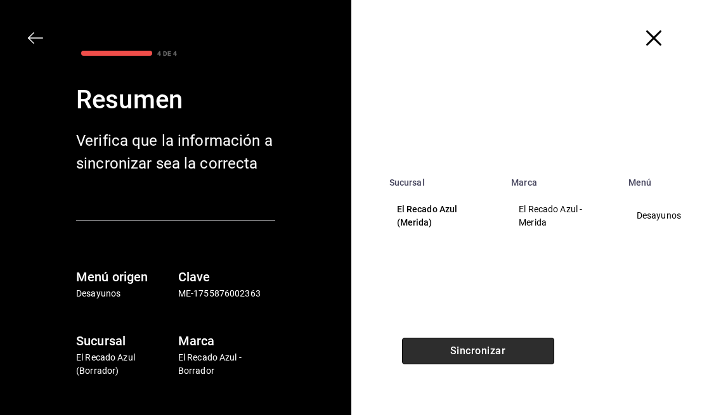
click at [506, 360] on button "Sincronizar" at bounding box center [478, 351] width 152 height 27
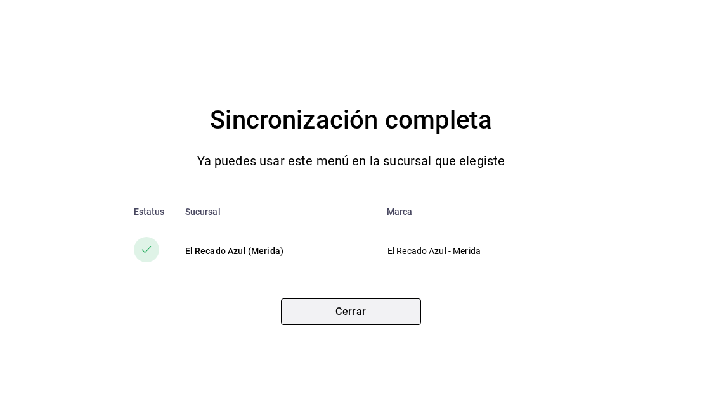
click at [366, 322] on button "Cerrar" at bounding box center [351, 312] width 140 height 27
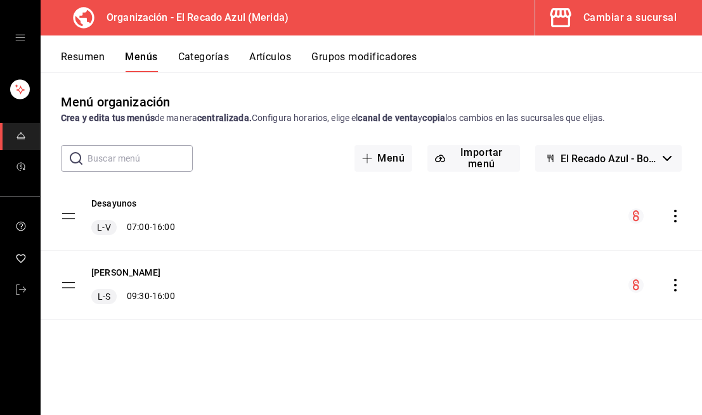
click at [113, 227] on div "L-V" at bounding box center [103, 227] width 25 height 15
click at [677, 221] on icon "actions" at bounding box center [675, 216] width 13 height 13
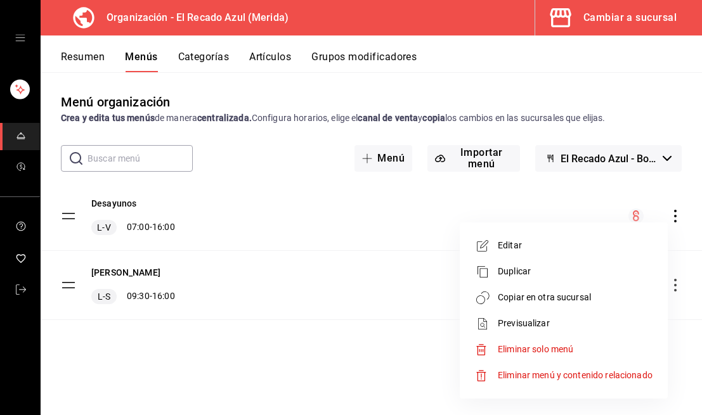
click at [585, 237] on li "Editar" at bounding box center [564, 246] width 198 height 26
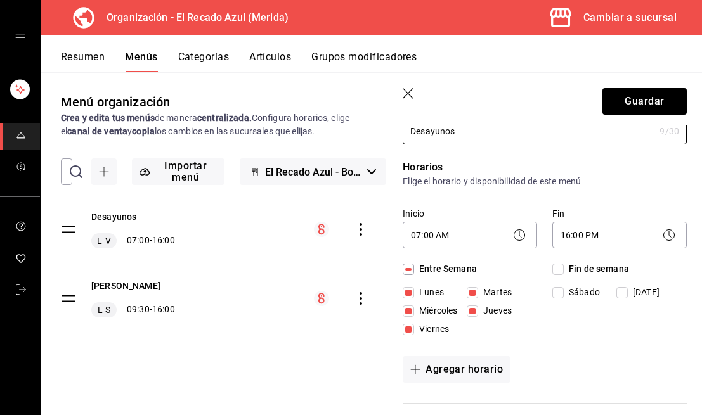
scroll to position [61, 0]
click at [410, 86] on header "Guardar" at bounding box center [545, 99] width 315 height 52
click at [405, 93] on icon "button" at bounding box center [409, 94] width 13 height 13
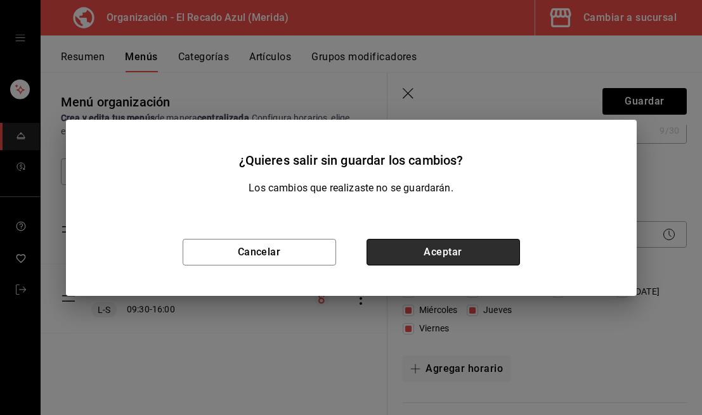
click at [410, 255] on button "Aceptar" at bounding box center [444, 252] width 154 height 27
checkbox input "false"
type input "1755898162270"
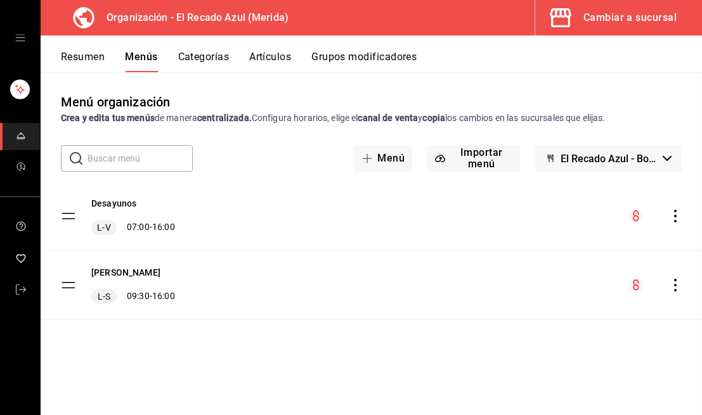
checkbox input "false"
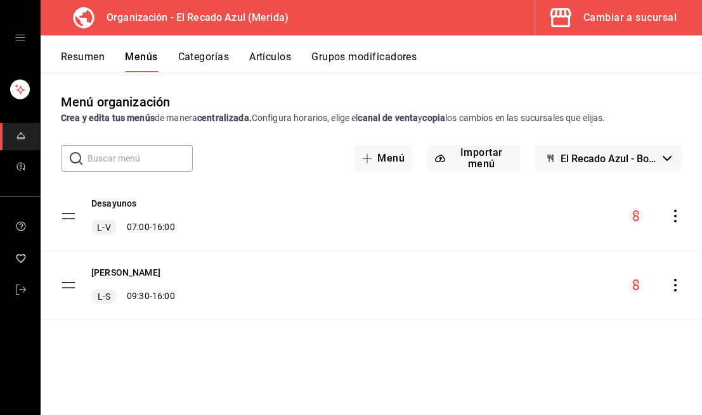
checkbox input "false"
click at [353, 296] on div "[PERSON_NAME] L-S 09:30 - 16:00" at bounding box center [372, 285] width 662 height 69
click at [684, 280] on div "[PERSON_NAME] L-S 09:30 - 16:00" at bounding box center [372, 285] width 662 height 69
click at [676, 287] on icon "actions" at bounding box center [675, 285] width 13 height 13
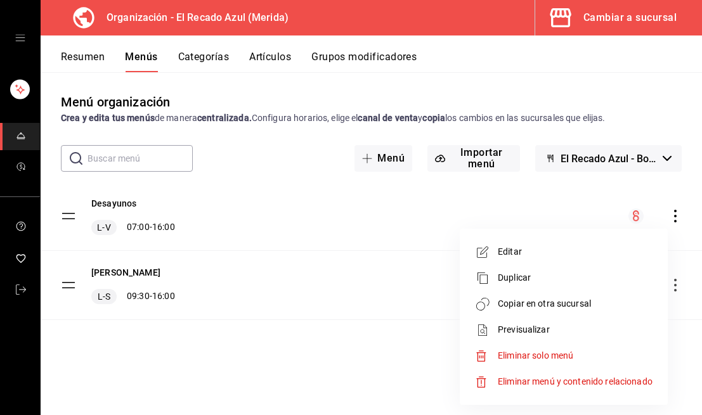
click at [565, 248] on span "Editar" at bounding box center [575, 251] width 155 height 13
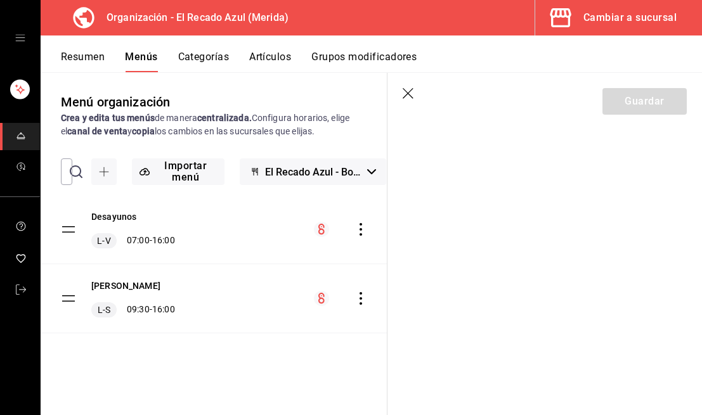
click at [408, 91] on icon "button" at bounding box center [409, 94] width 13 height 13
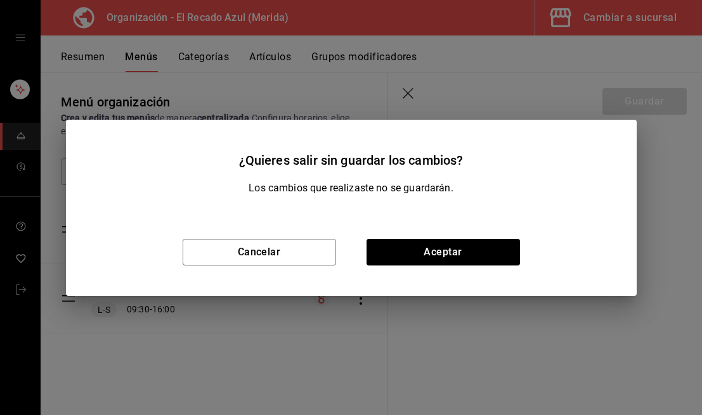
click at [492, 236] on div "Cancelar Aceptar" at bounding box center [351, 253] width 571 height 88
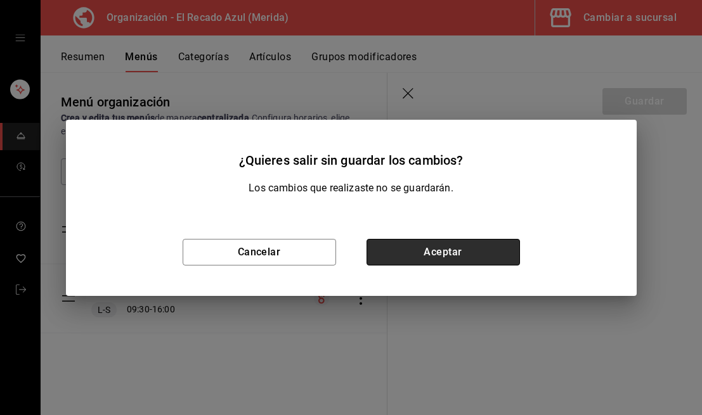
click at [488, 260] on button "Aceptar" at bounding box center [444, 252] width 154 height 27
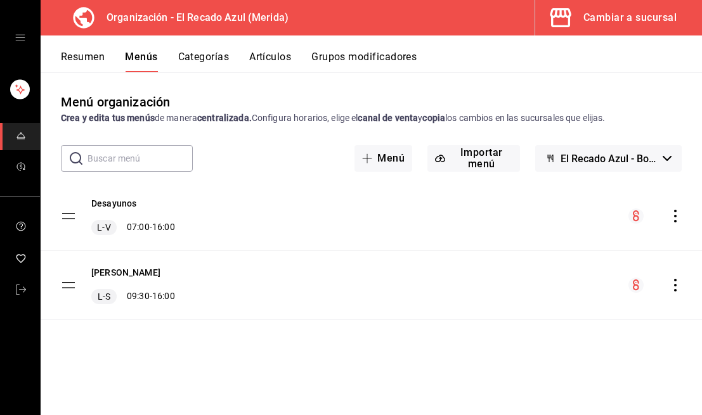
click at [679, 284] on icon "actions" at bounding box center [675, 285] width 13 height 13
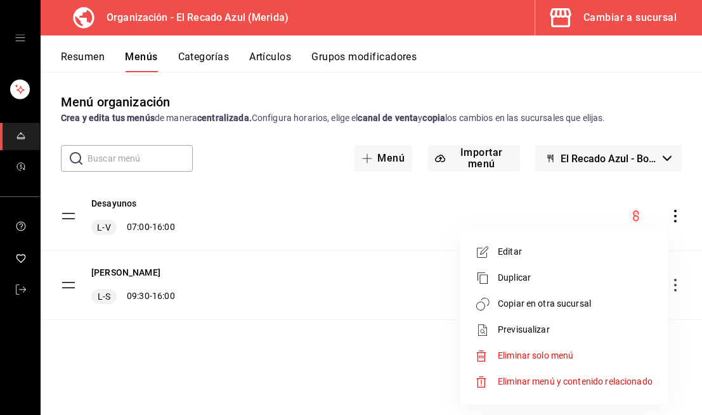
click at [579, 248] on span "Editar" at bounding box center [575, 251] width 155 height 13
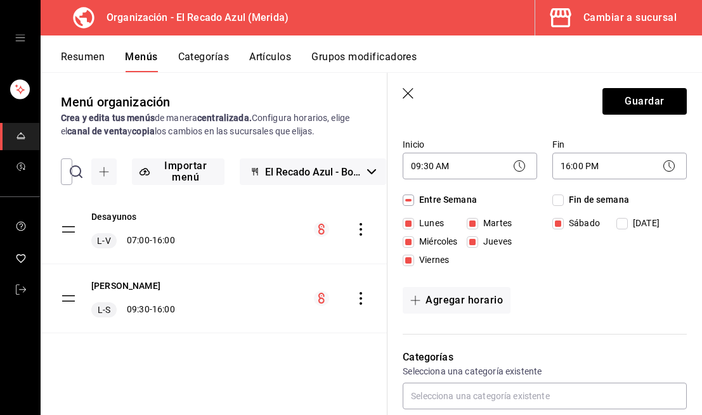
scroll to position [134, 0]
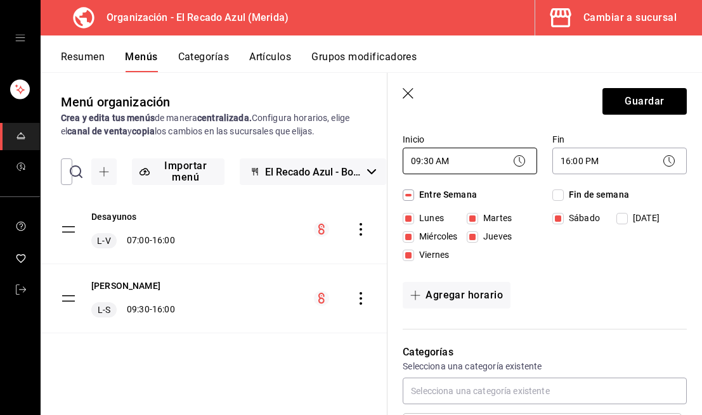
click at [486, 161] on body "Organización - El Recado Azul (Merida) Cambiar a sucursal Resumen Menús Categor…" at bounding box center [351, 207] width 702 height 415
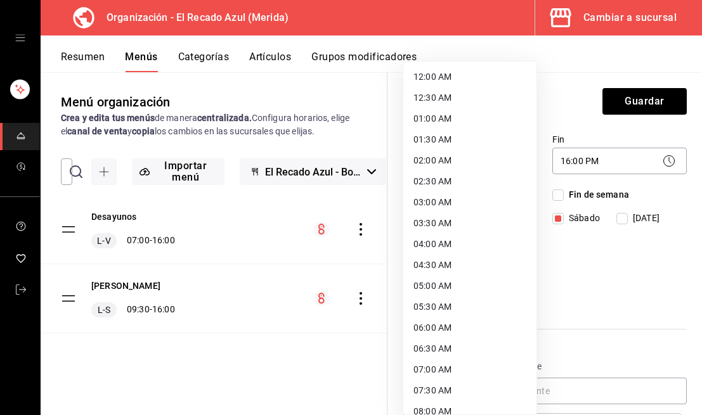
scroll to position [237, 0]
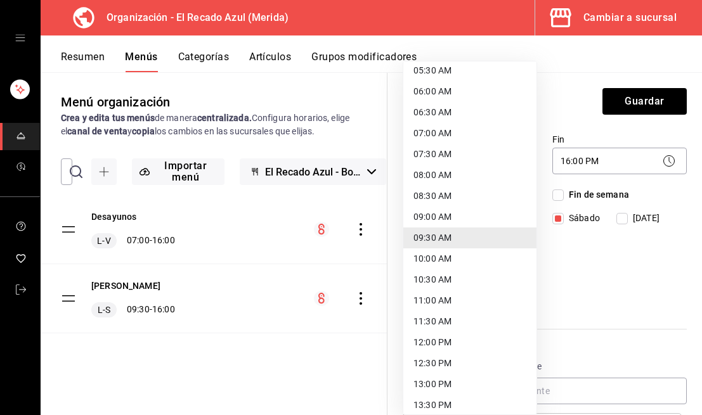
click at [457, 214] on li "09:00 AM" at bounding box center [469, 217] width 133 height 21
type input "09:00"
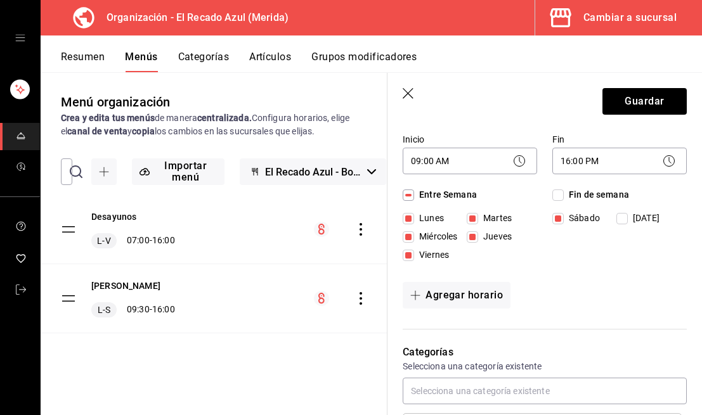
click at [556, 214] on input "Sábado" at bounding box center [557, 218] width 11 height 11
checkbox input "false"
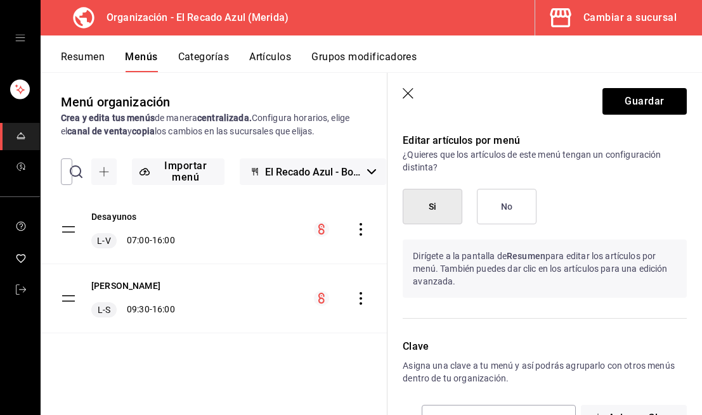
scroll to position [849, 0]
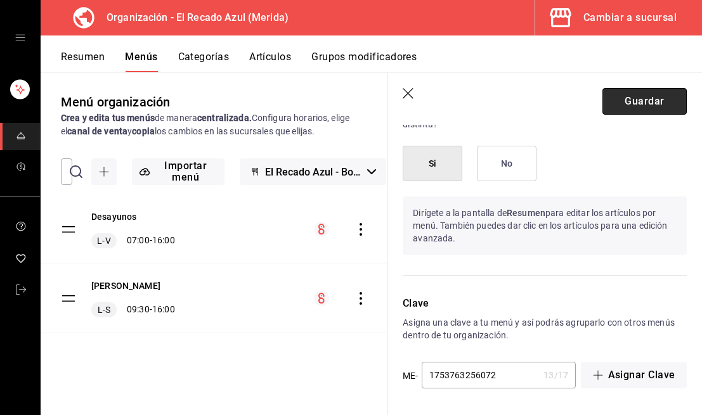
click at [653, 104] on button "Guardar" at bounding box center [645, 101] width 84 height 27
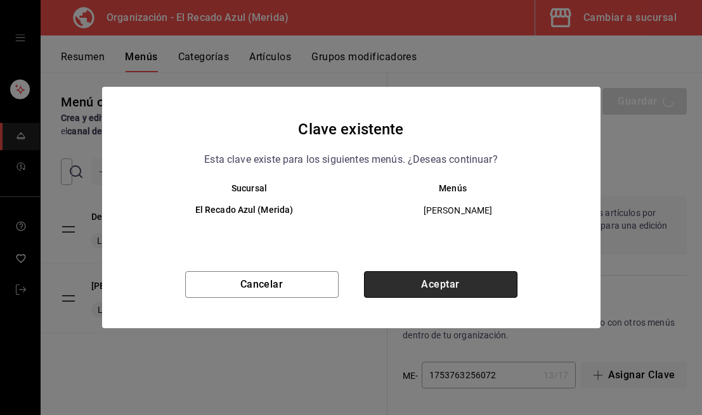
click at [501, 274] on button "Aceptar" at bounding box center [441, 284] width 154 height 27
checkbox input "false"
type input "1755898192956"
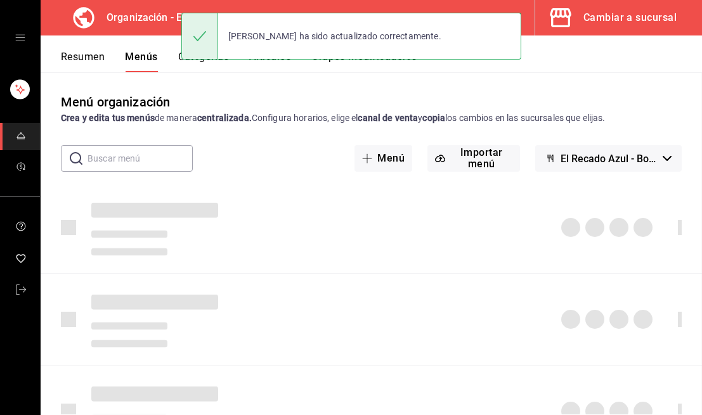
checkbox input "false"
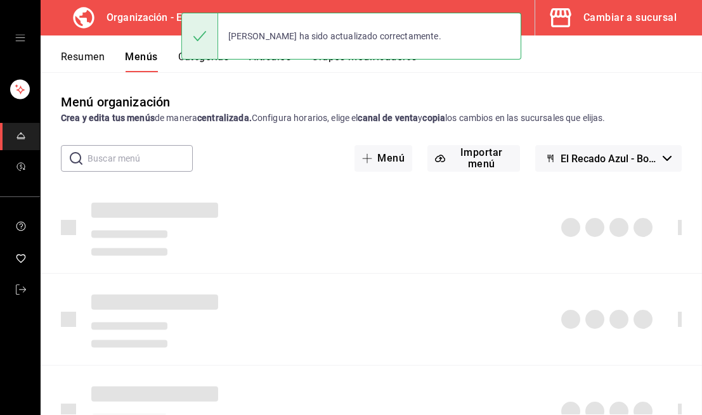
checkbox input "false"
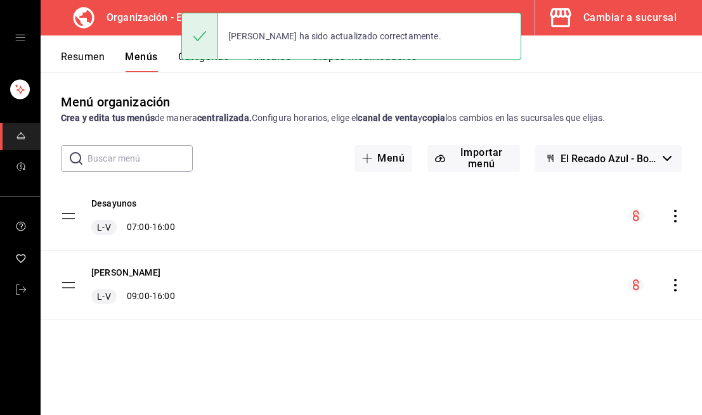
click at [675, 284] on icon "actions" at bounding box center [675, 285] width 13 height 13
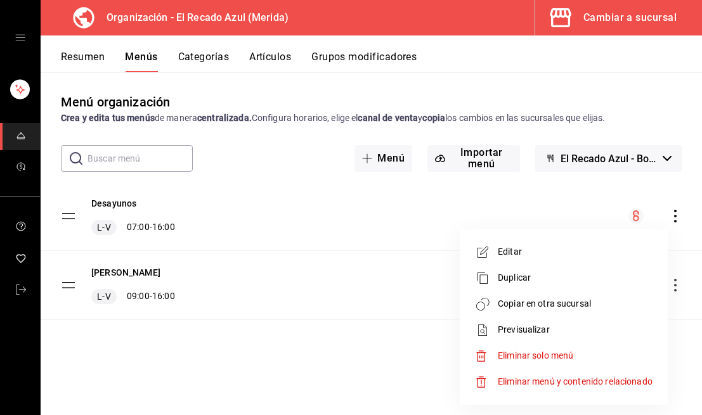
click at [538, 299] on span "Copiar en otra sucursal" at bounding box center [575, 303] width 155 height 13
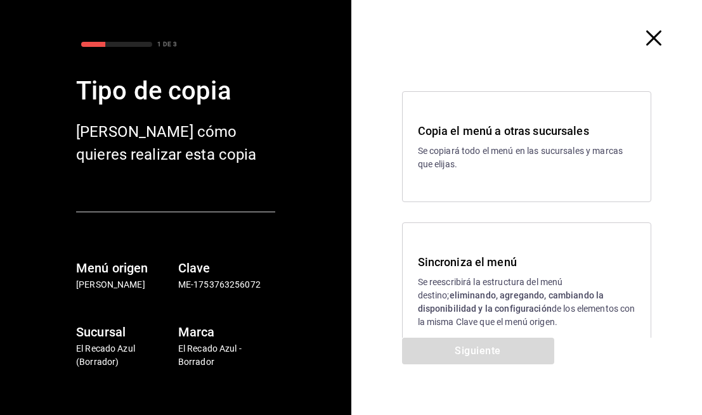
click at [478, 306] on strong "eliminando, agregando, cambiando la disponibilidad y la configuración" at bounding box center [511, 302] width 186 height 23
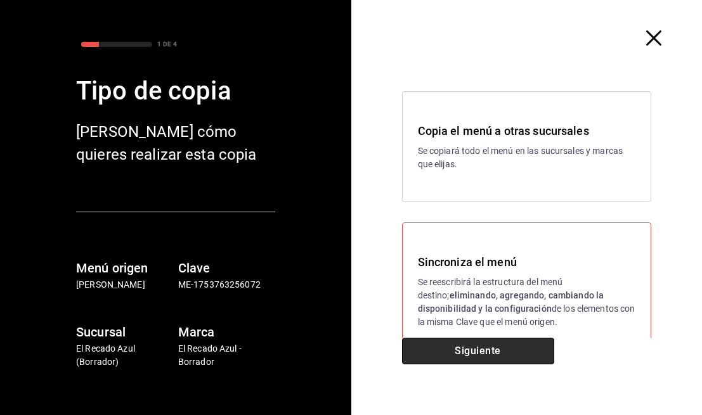
click at [497, 360] on button "Siguiente" at bounding box center [478, 351] width 152 height 27
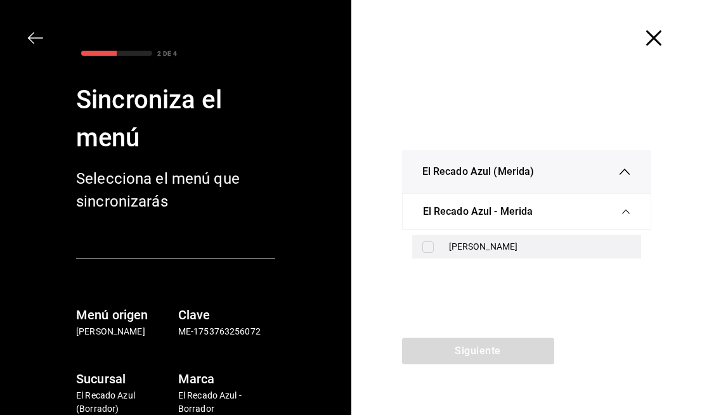
click at [523, 256] on div "[PERSON_NAME]" at bounding box center [527, 246] width 230 height 23
checkbox input "true"
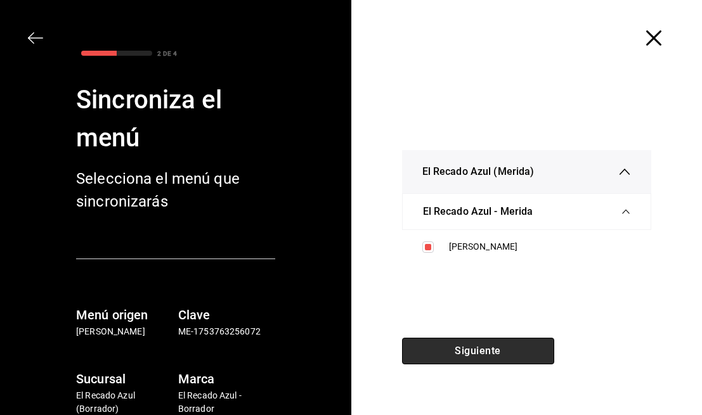
click at [521, 348] on button "Siguiente" at bounding box center [478, 351] width 152 height 27
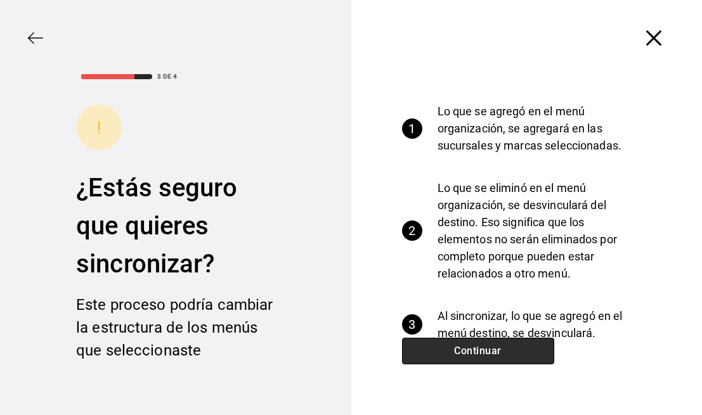
click at [521, 348] on button "Continuar" at bounding box center [478, 351] width 152 height 27
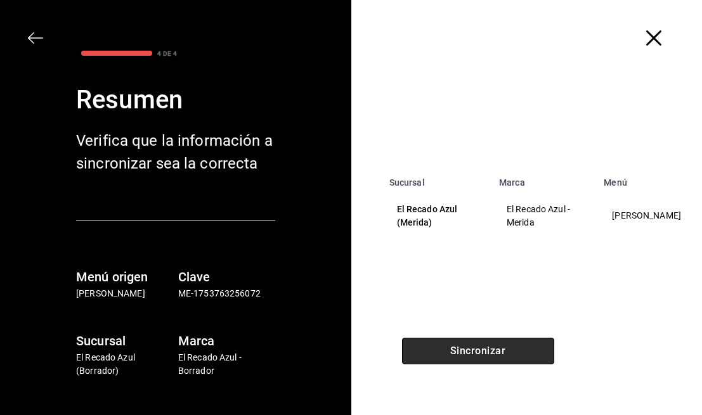
click at [521, 348] on button "Sincronizar" at bounding box center [478, 351] width 152 height 27
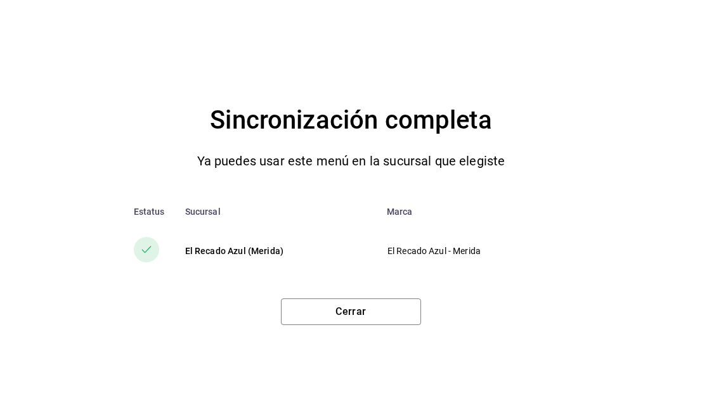
click at [389, 260] on td "El Recado Azul - Merida" at bounding box center [483, 251] width 212 height 49
click at [393, 292] on div "Cerrar" at bounding box center [350, 307] width 651 height 37
click at [393, 313] on button "Cerrar" at bounding box center [351, 312] width 140 height 27
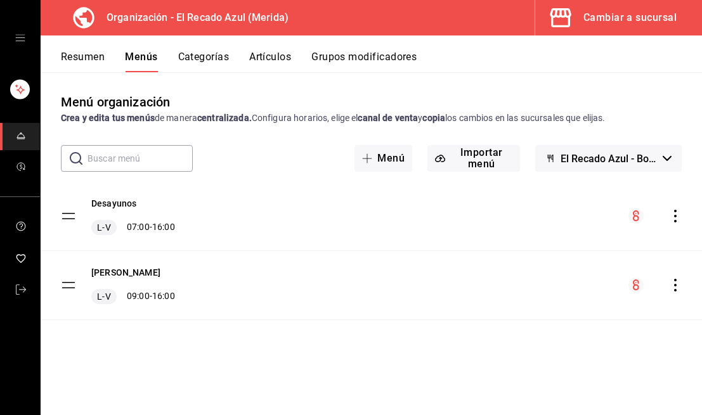
click at [676, 282] on icon "actions" at bounding box center [675, 285] width 13 height 13
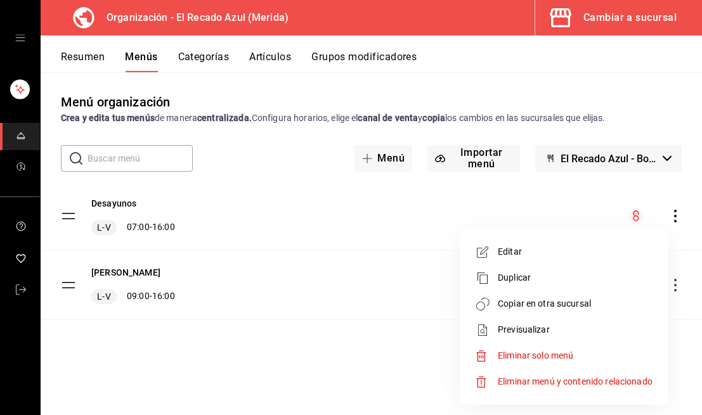
click at [277, 92] on div at bounding box center [351, 207] width 702 height 415
